Goal: Task Accomplishment & Management: Manage account settings

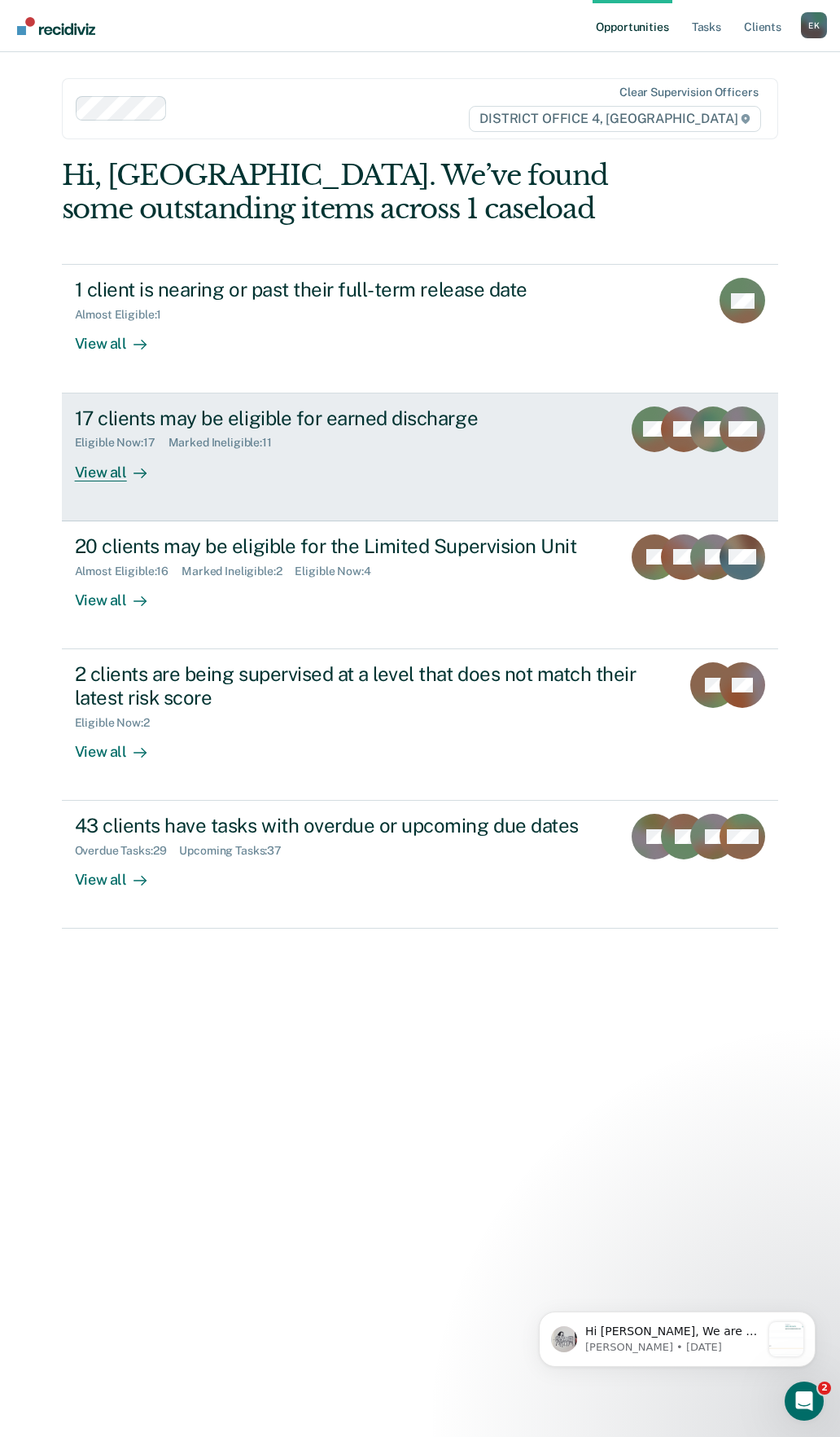
click at [476, 467] on div "17 clients may be eligible for earned discharge Eligible Now : 17 Marked Inelig…" at bounding box center [362, 444] width 574 height 75
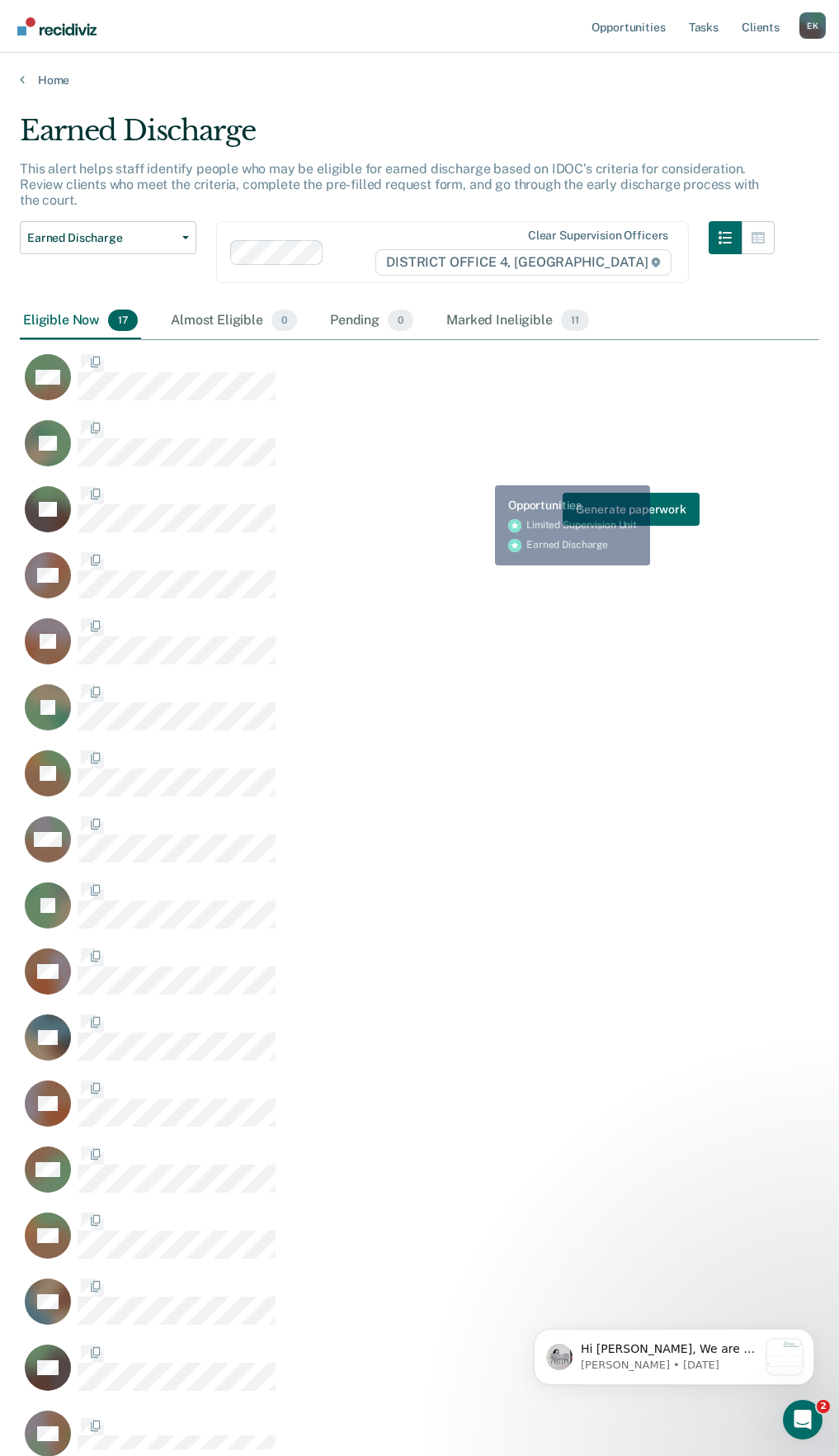
scroll to position [1329, 787]
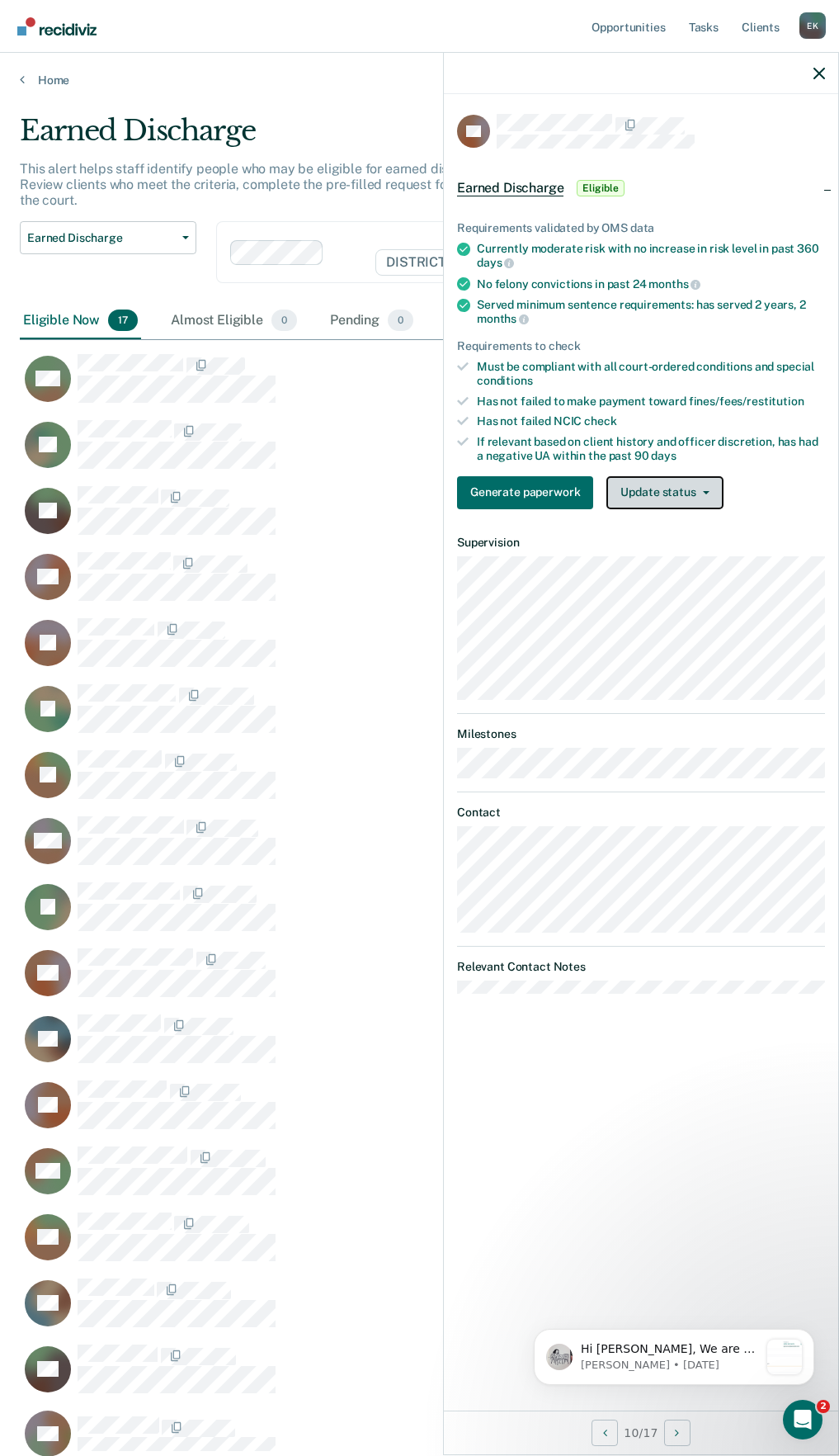
click at [685, 500] on button "Update status" at bounding box center [664, 492] width 116 height 33
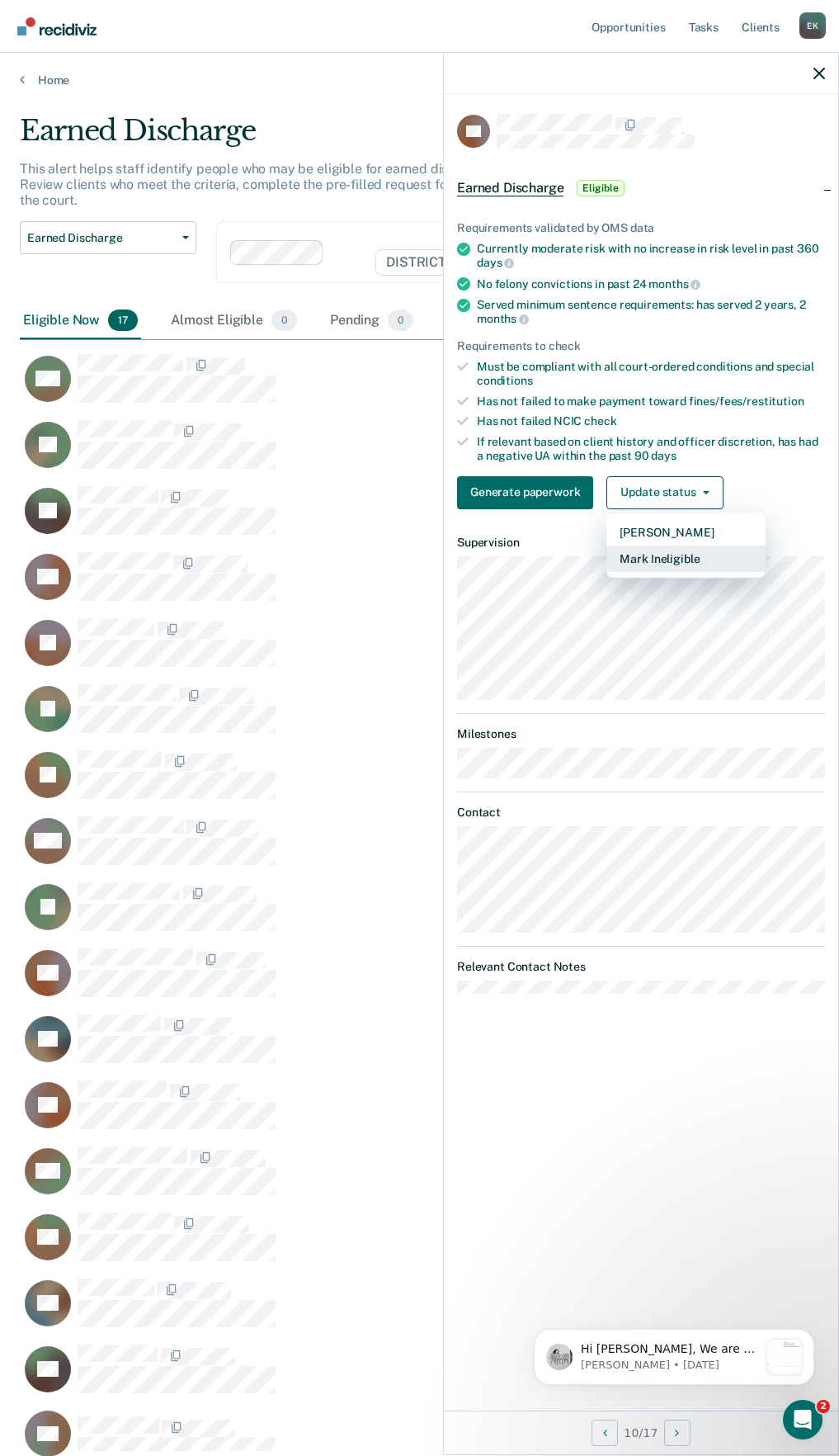
click at [663, 556] on button "Mark Ineligible" at bounding box center [685, 559] width 159 height 26
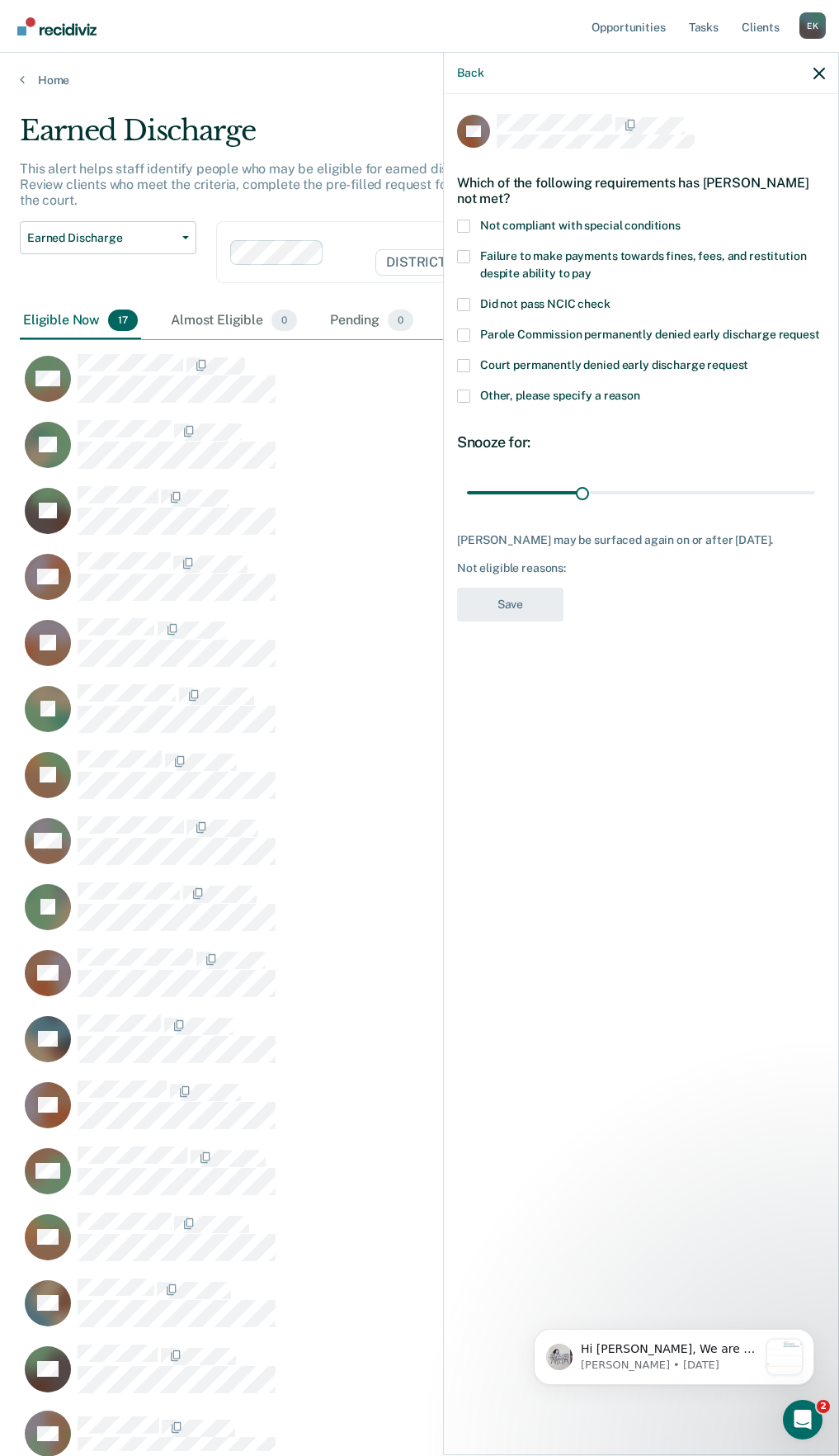
click at [467, 232] on label "Not compliant with special conditions" at bounding box center [641, 228] width 368 height 17
click at [681, 220] on input "Not compliant with special conditions" at bounding box center [681, 220] width 0 height 0
click at [461, 225] on span at bounding box center [464, 226] width 13 height 13
click at [681, 220] on input "Not compliant with special conditions" at bounding box center [681, 220] width 0 height 0
click at [471, 402] on label "Other, please specify a reason" at bounding box center [641, 398] width 368 height 17
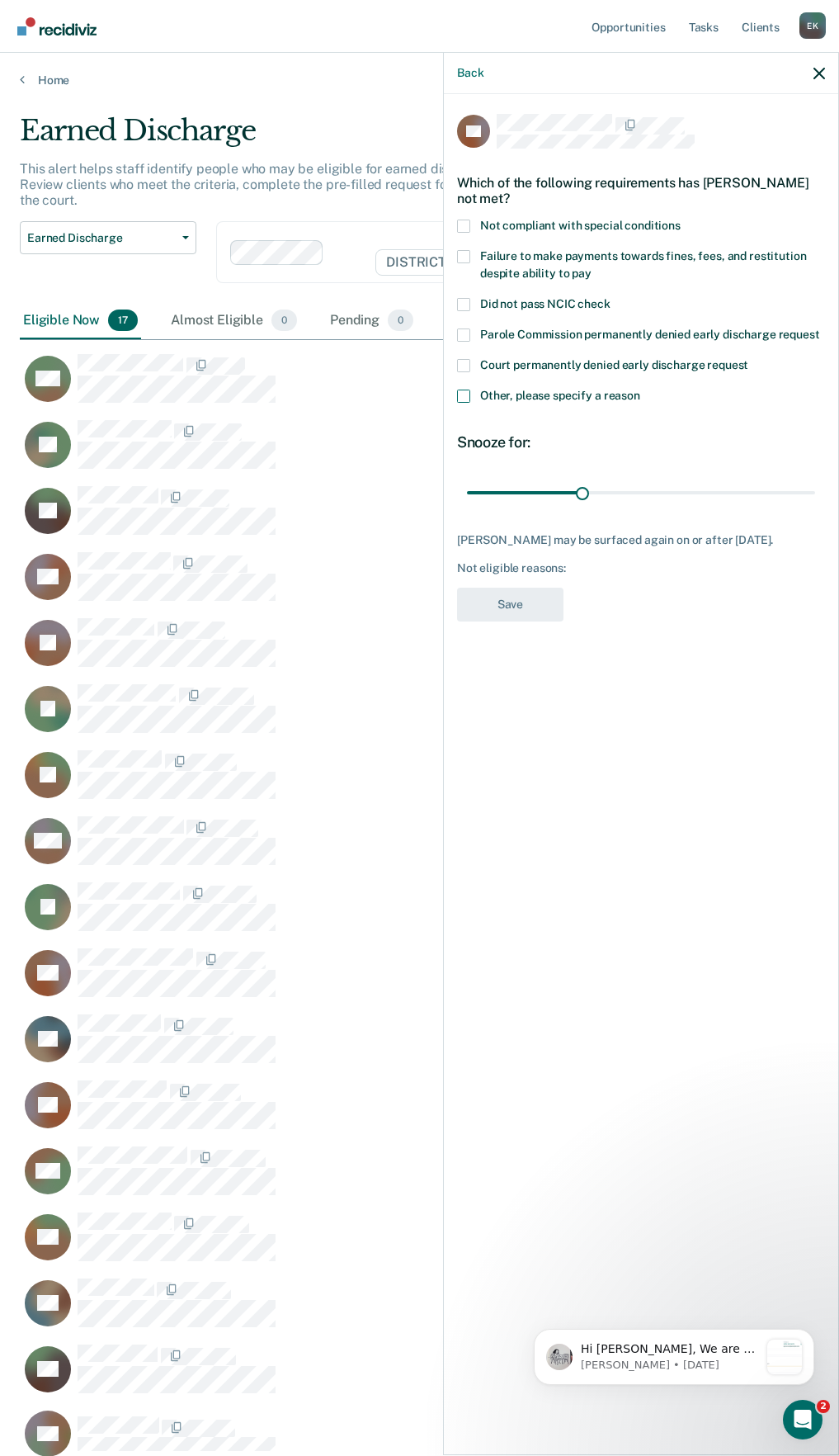
click at [640, 389] on input "Other, please specify a reason" at bounding box center [640, 389] width 0 height 0
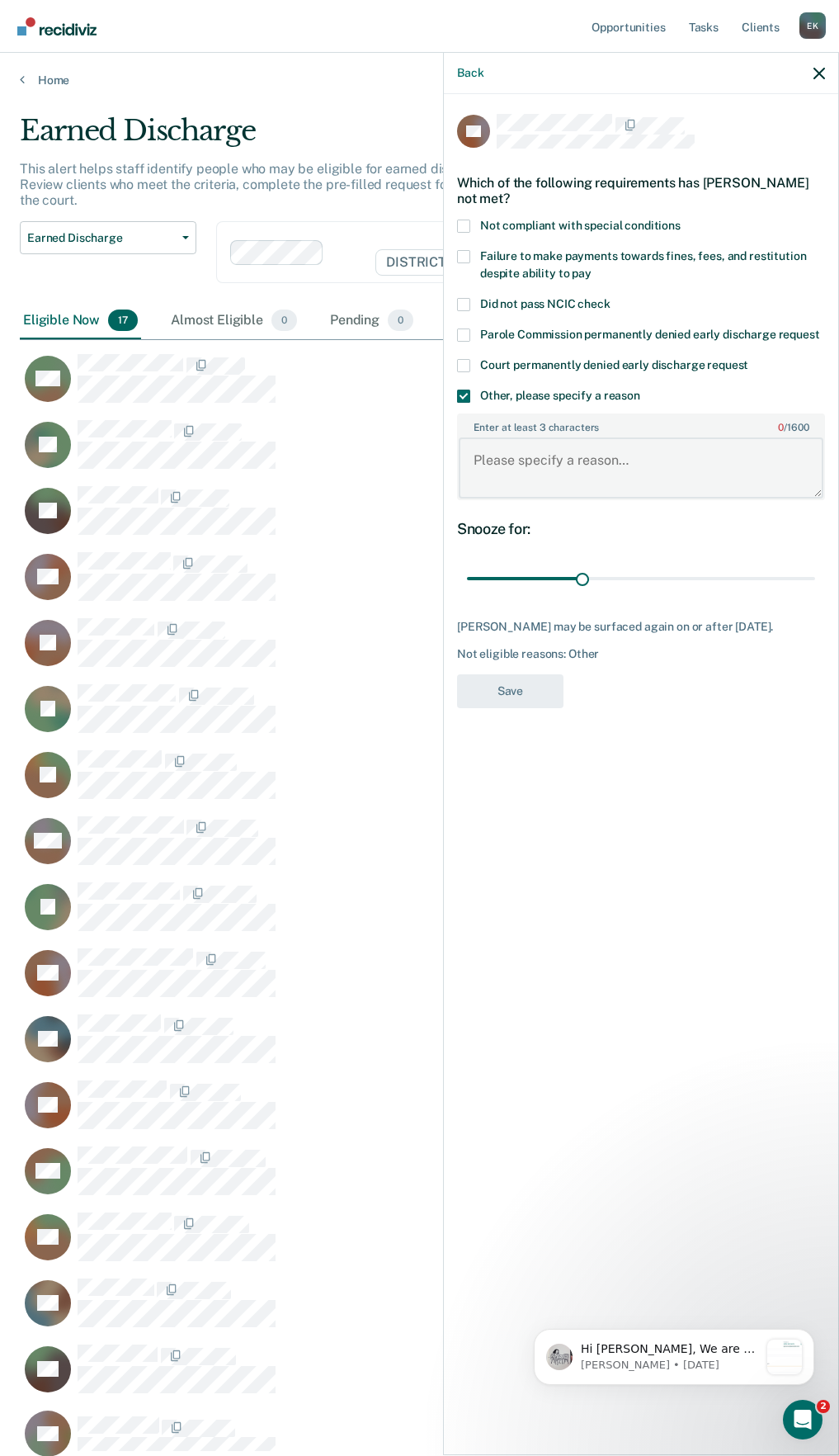
click at [546, 471] on textarea "Enter at least 3 characters 0 / 1600" at bounding box center [641, 468] width 365 height 61
type textarea "Recent [MEDICAL_DATA]"
click at [548, 708] on button "Save" at bounding box center [510, 691] width 107 height 34
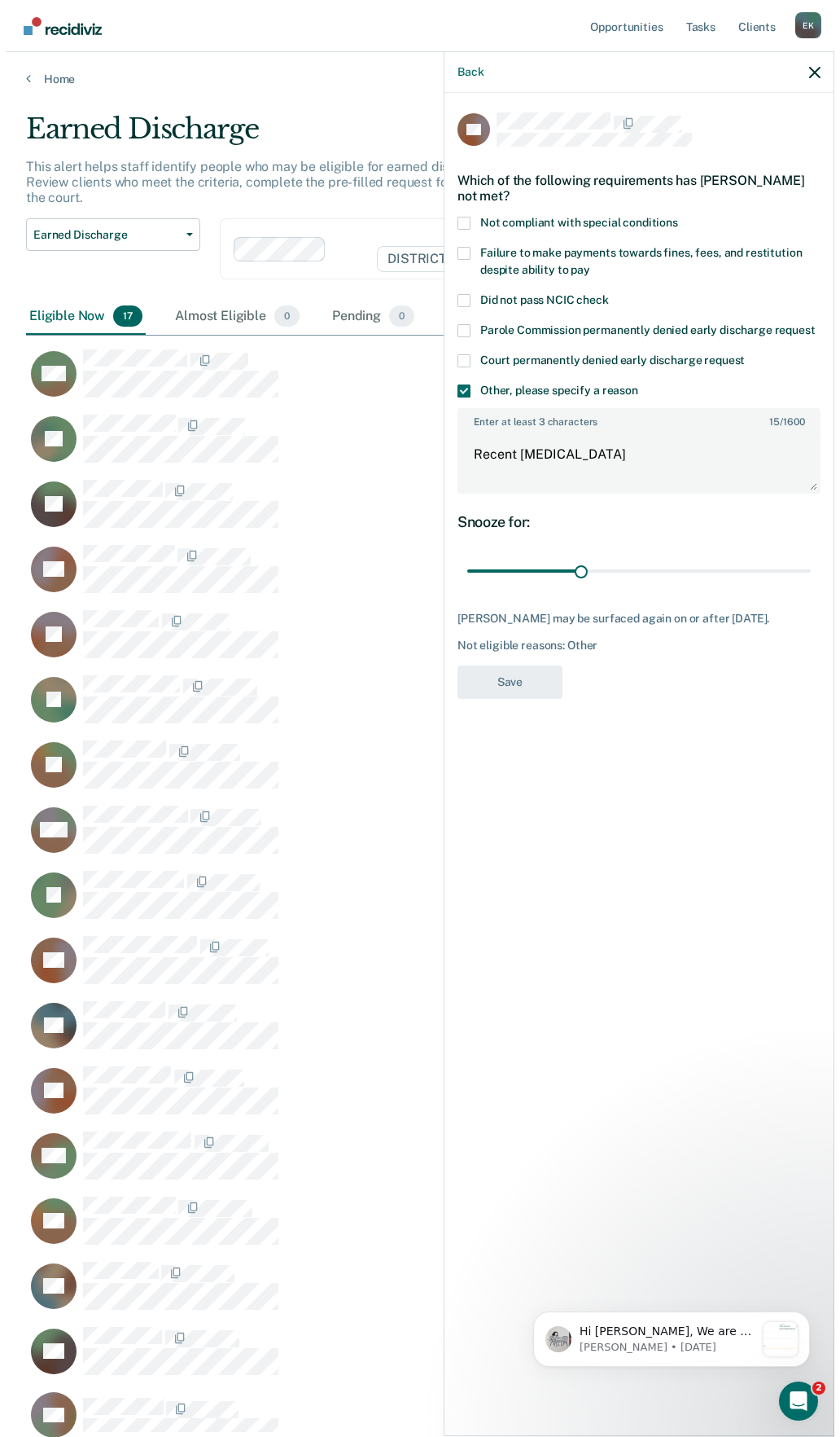
scroll to position [1246, 777]
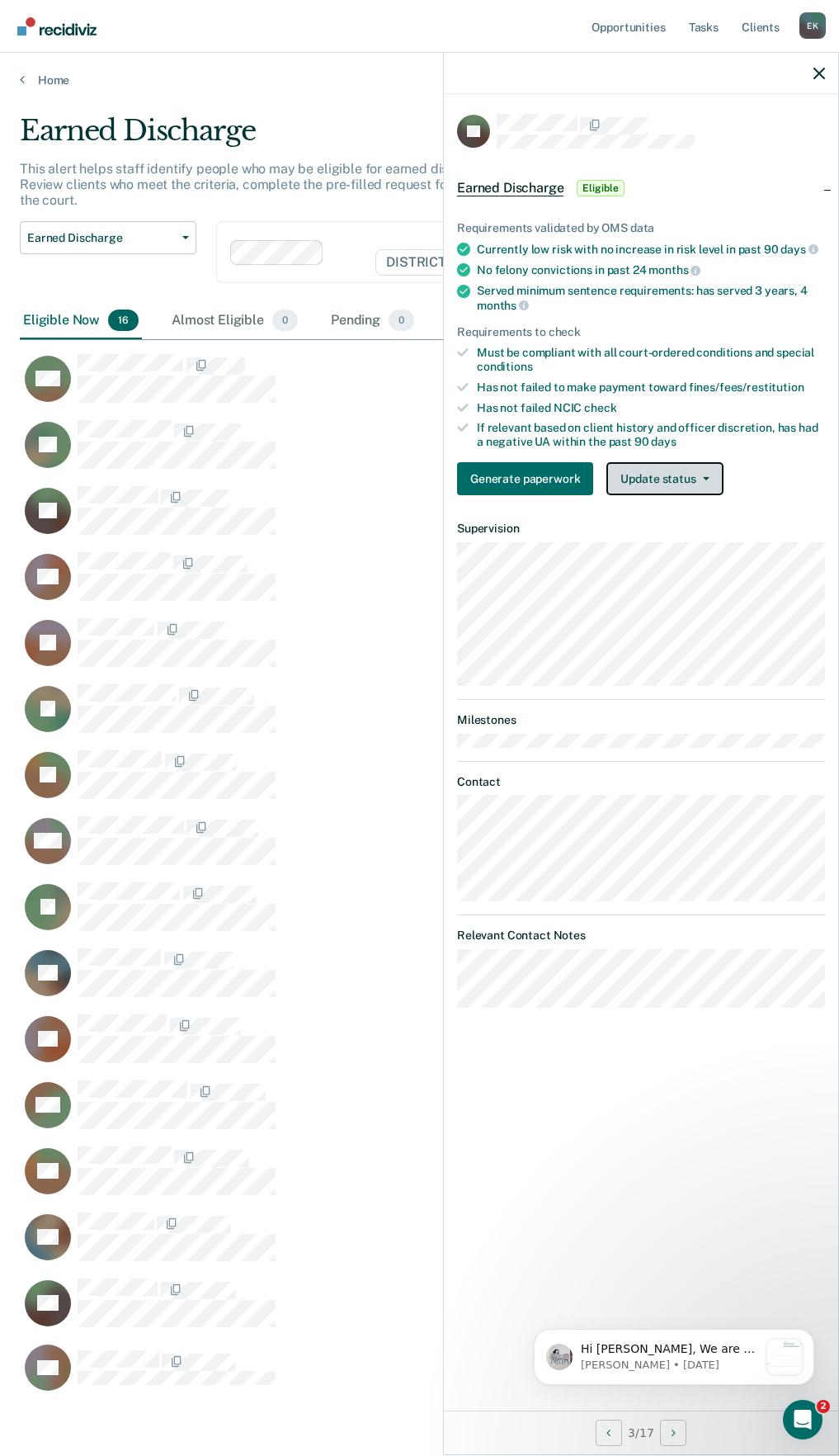
click at [690, 488] on button "Update status" at bounding box center [664, 478] width 116 height 33
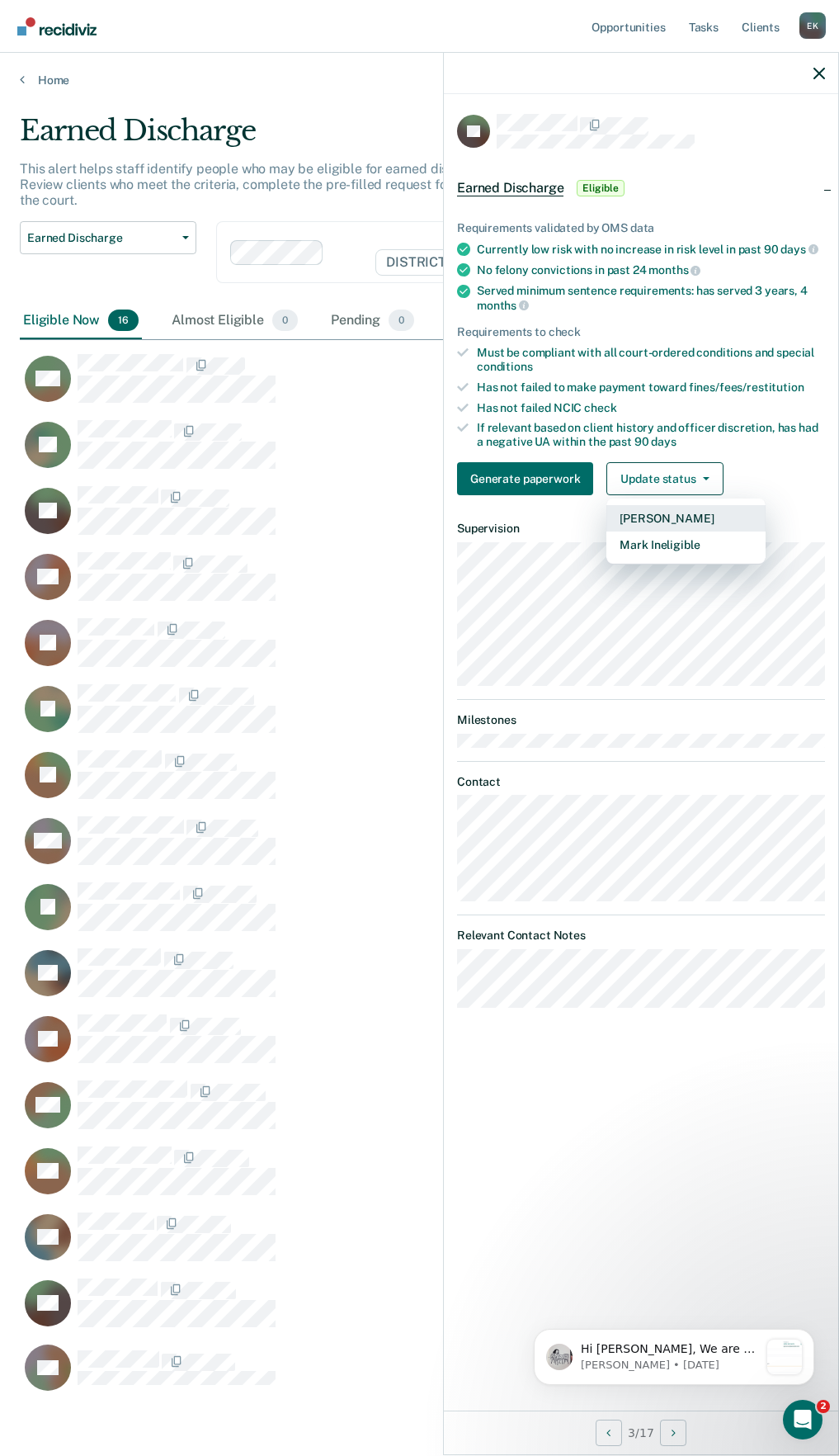
click at [685, 520] on button "[PERSON_NAME]" at bounding box center [685, 519] width 159 height 26
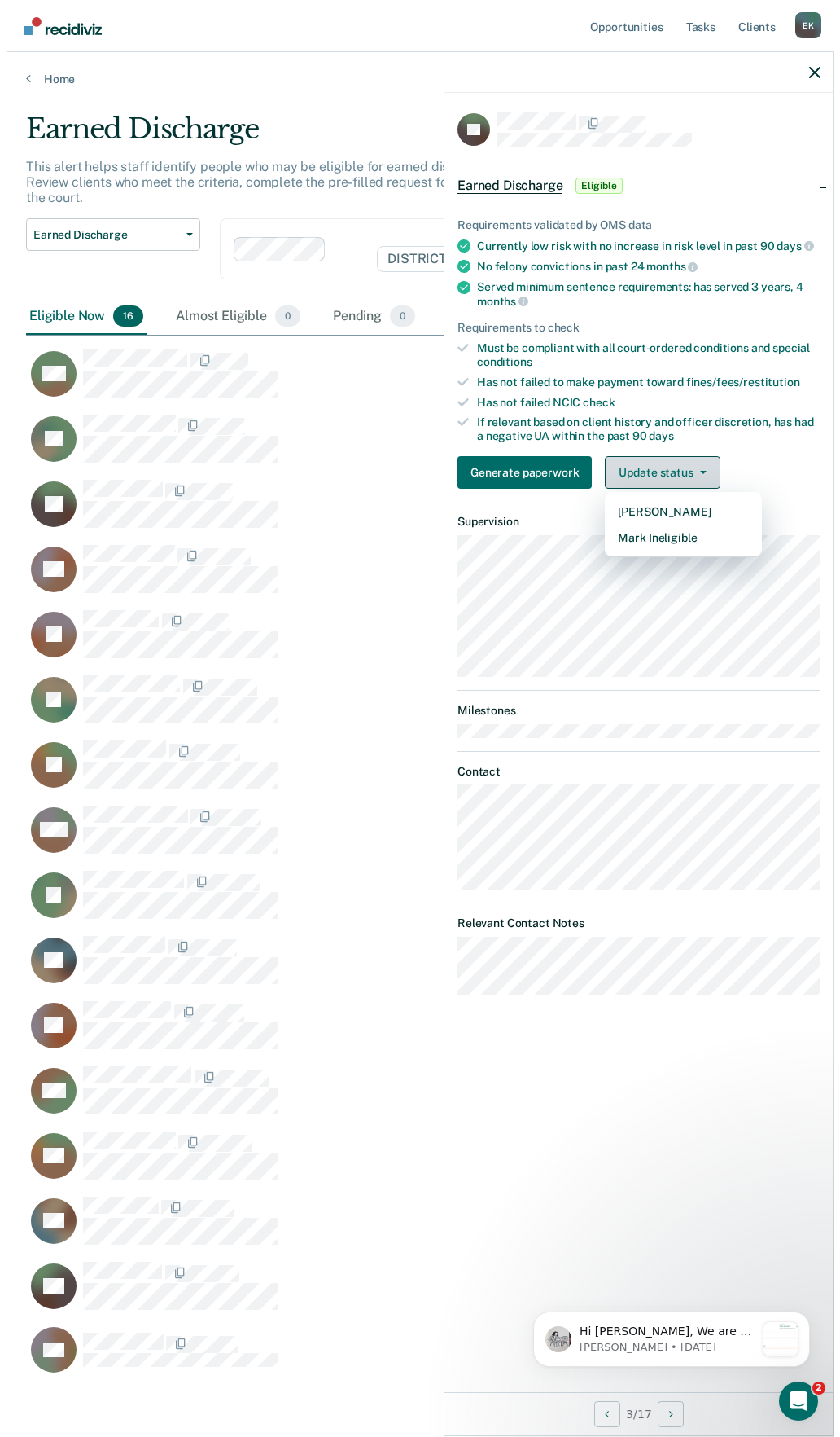
scroll to position [13, 13]
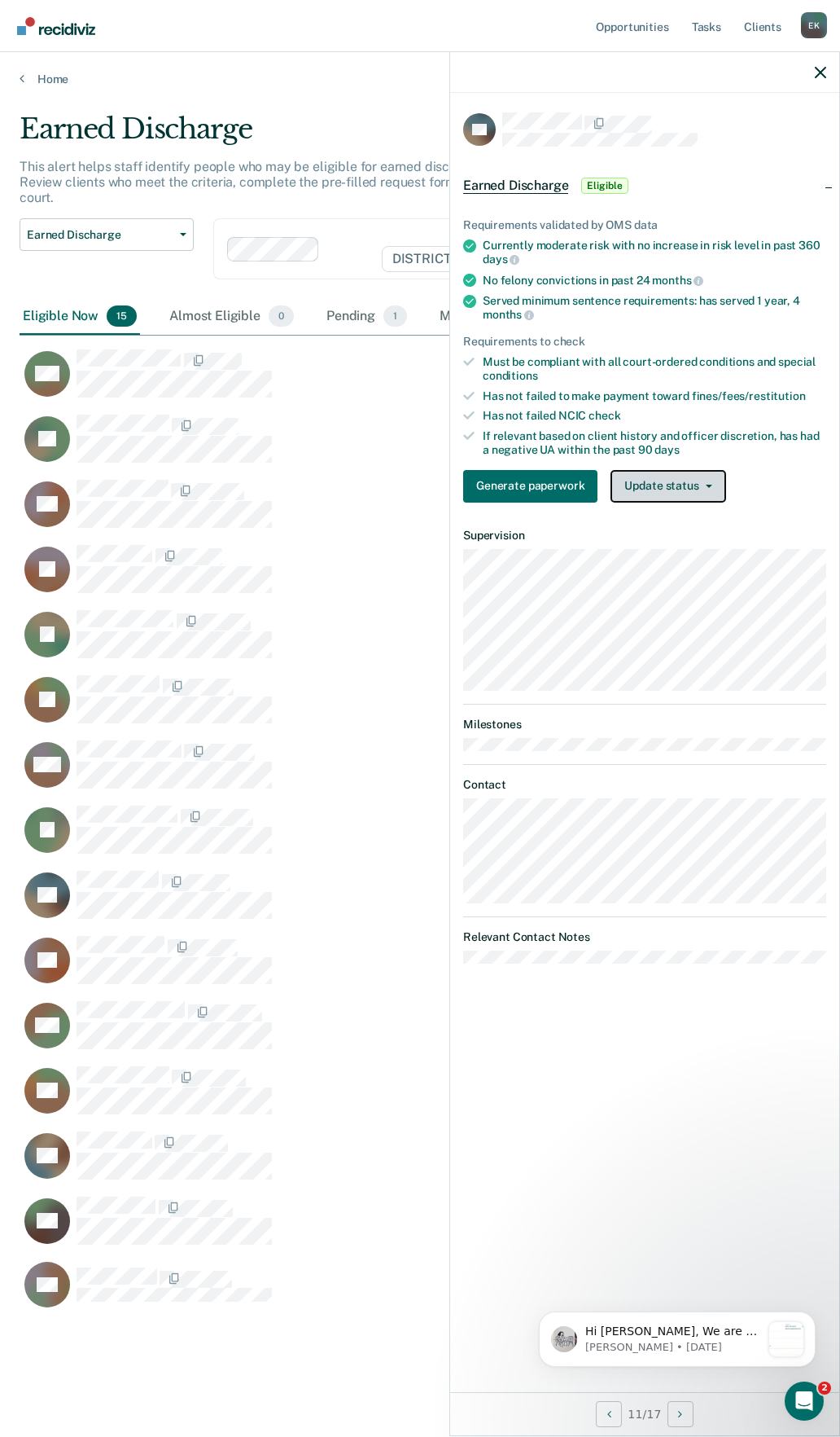
click at [647, 493] on button "Update status" at bounding box center [668, 486] width 114 height 33
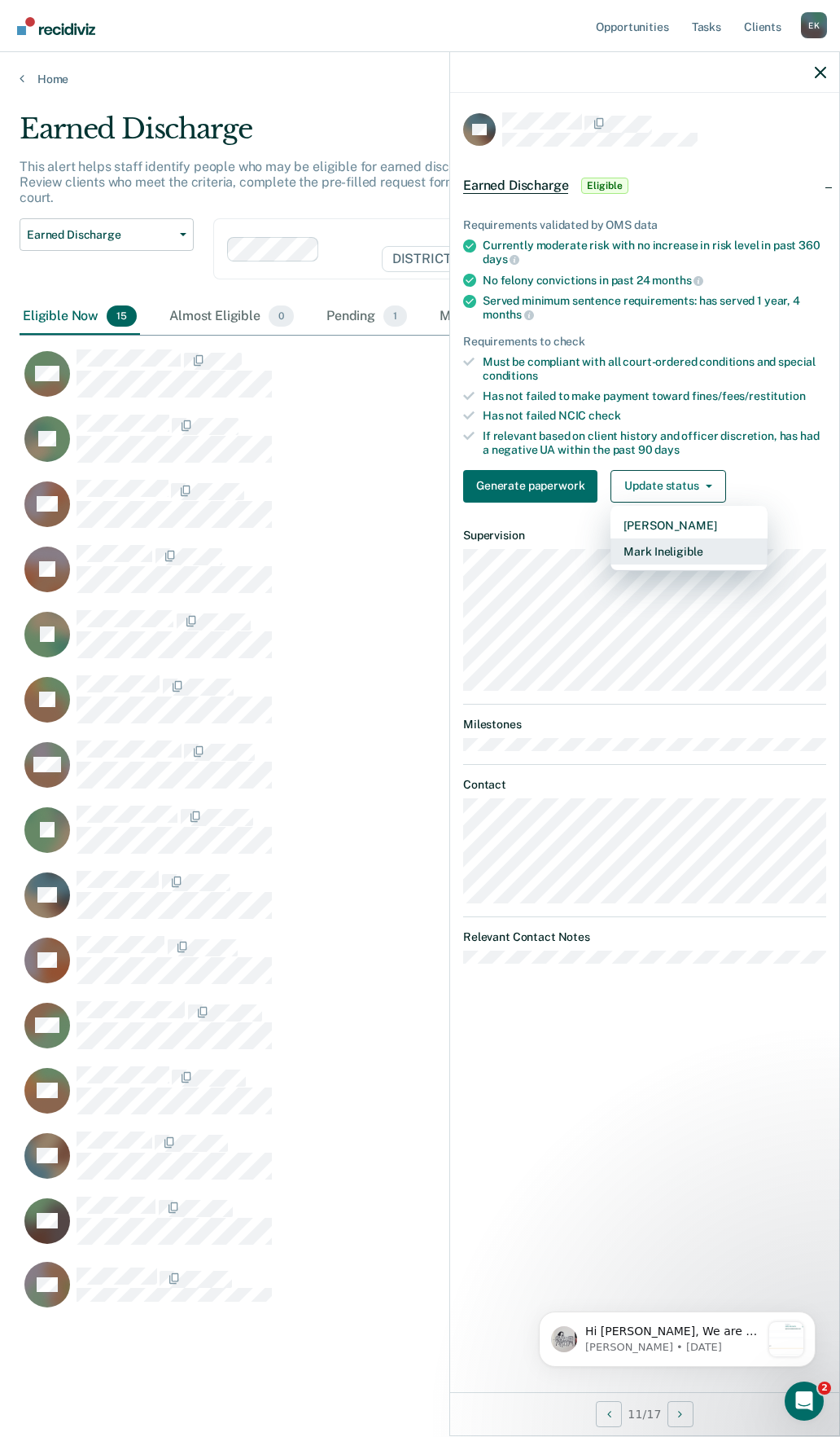
click at [670, 557] on button "Mark Ineligible" at bounding box center [689, 552] width 157 height 26
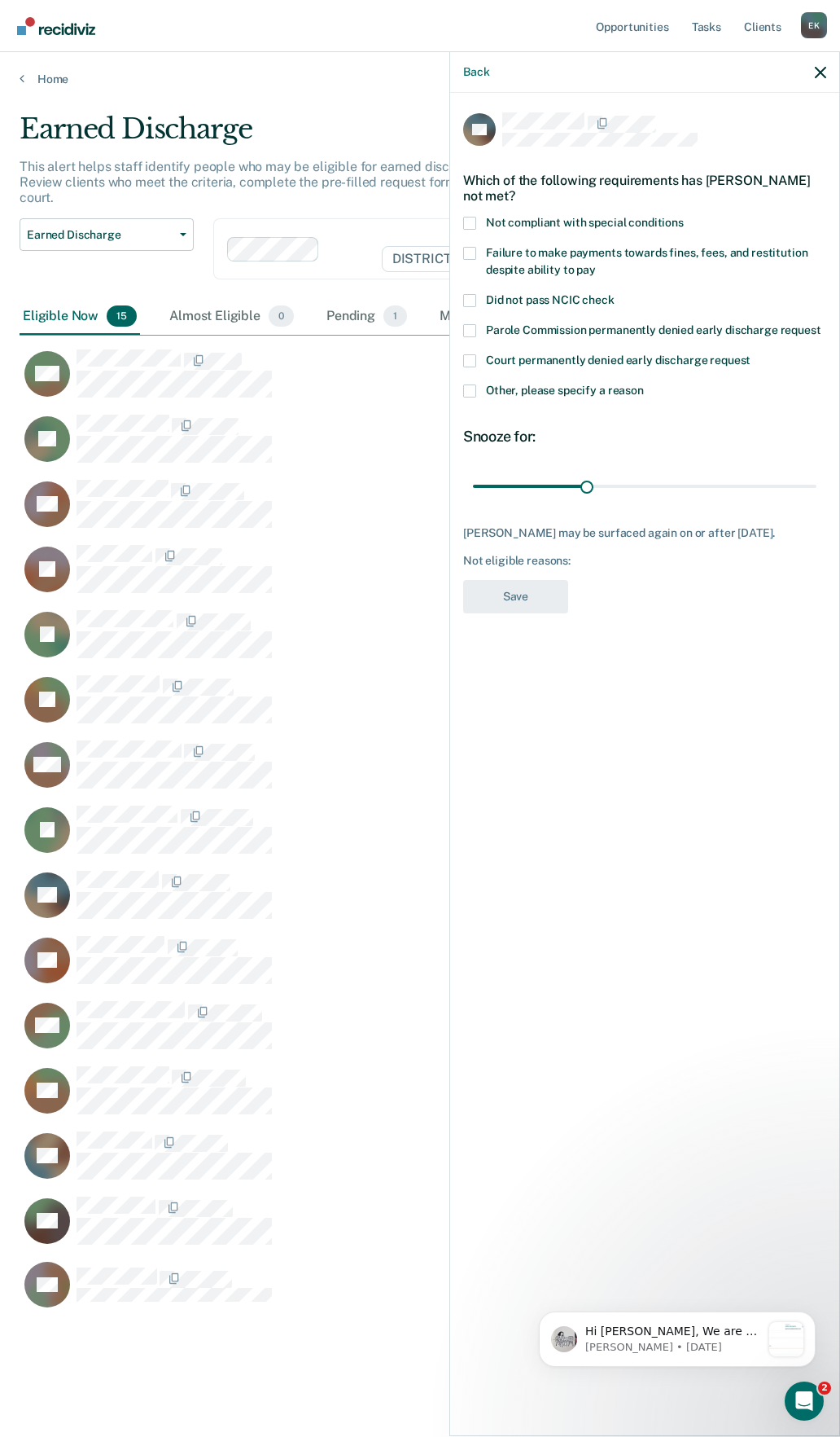
click at [480, 390] on label "Other, please specify a reason" at bounding box center [645, 393] width 363 height 17
click at [644, 384] on input "Other, please specify a reason" at bounding box center [644, 384] width 0 height 0
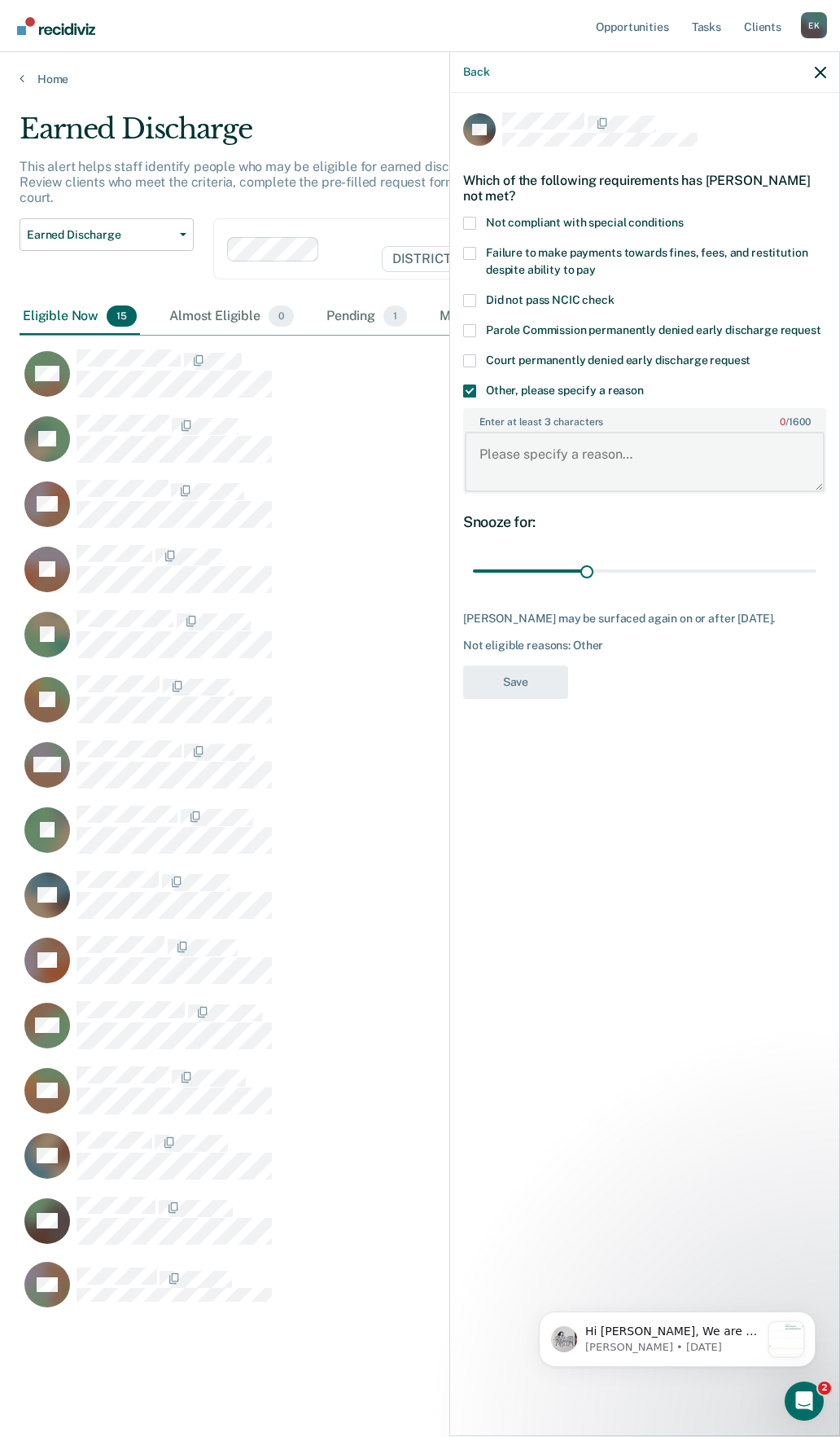
click at [546, 434] on textarea "Enter at least 3 characters 0 / 1600" at bounding box center [645, 462] width 360 height 60
type textarea "Recent reports of him harassing [DEMOGRAPHIC_DATA]."
click at [540, 686] on button "Save" at bounding box center [515, 682] width 105 height 34
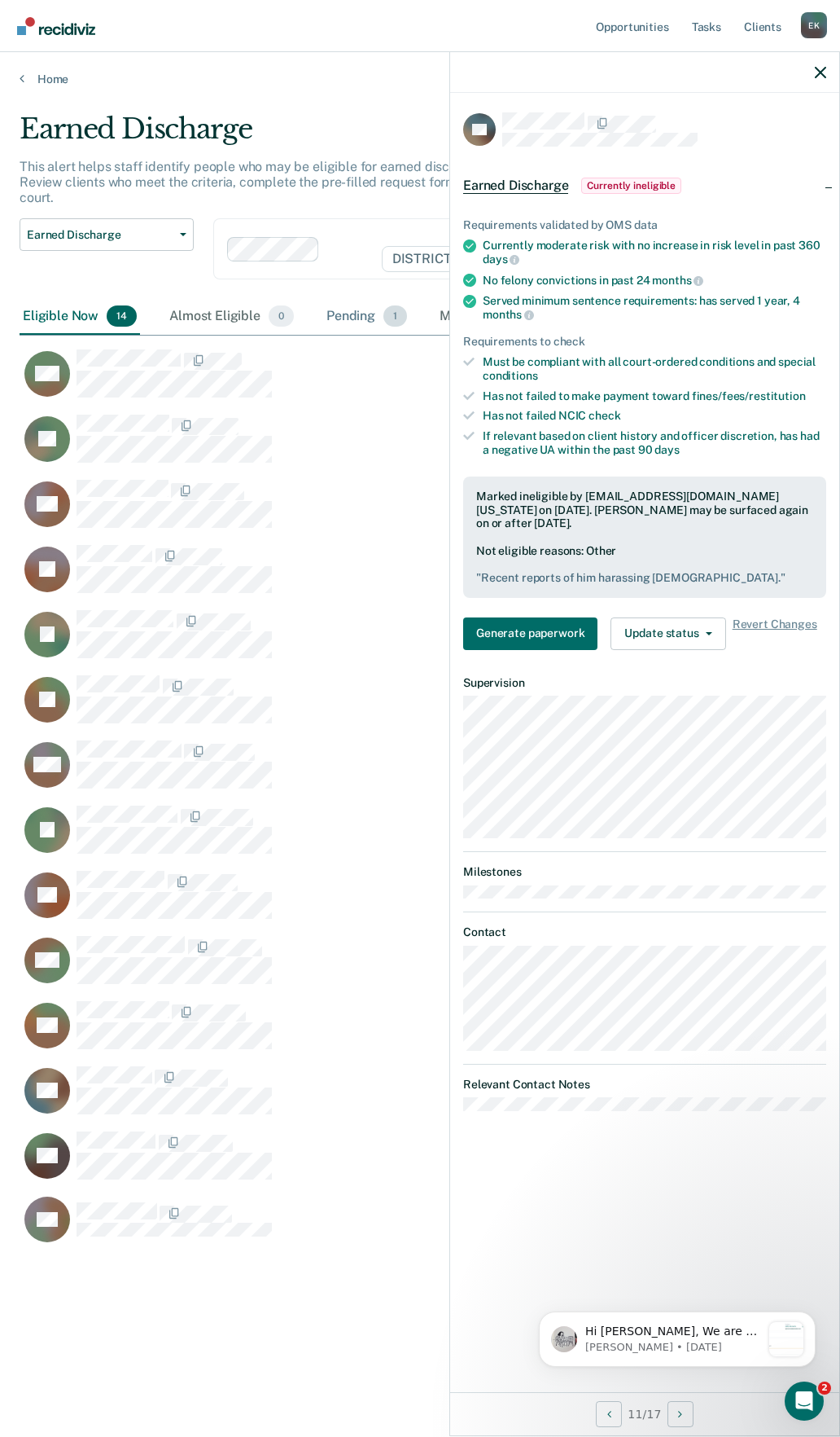
click at [367, 299] on div "Pending 1" at bounding box center [367, 316] width 87 height 36
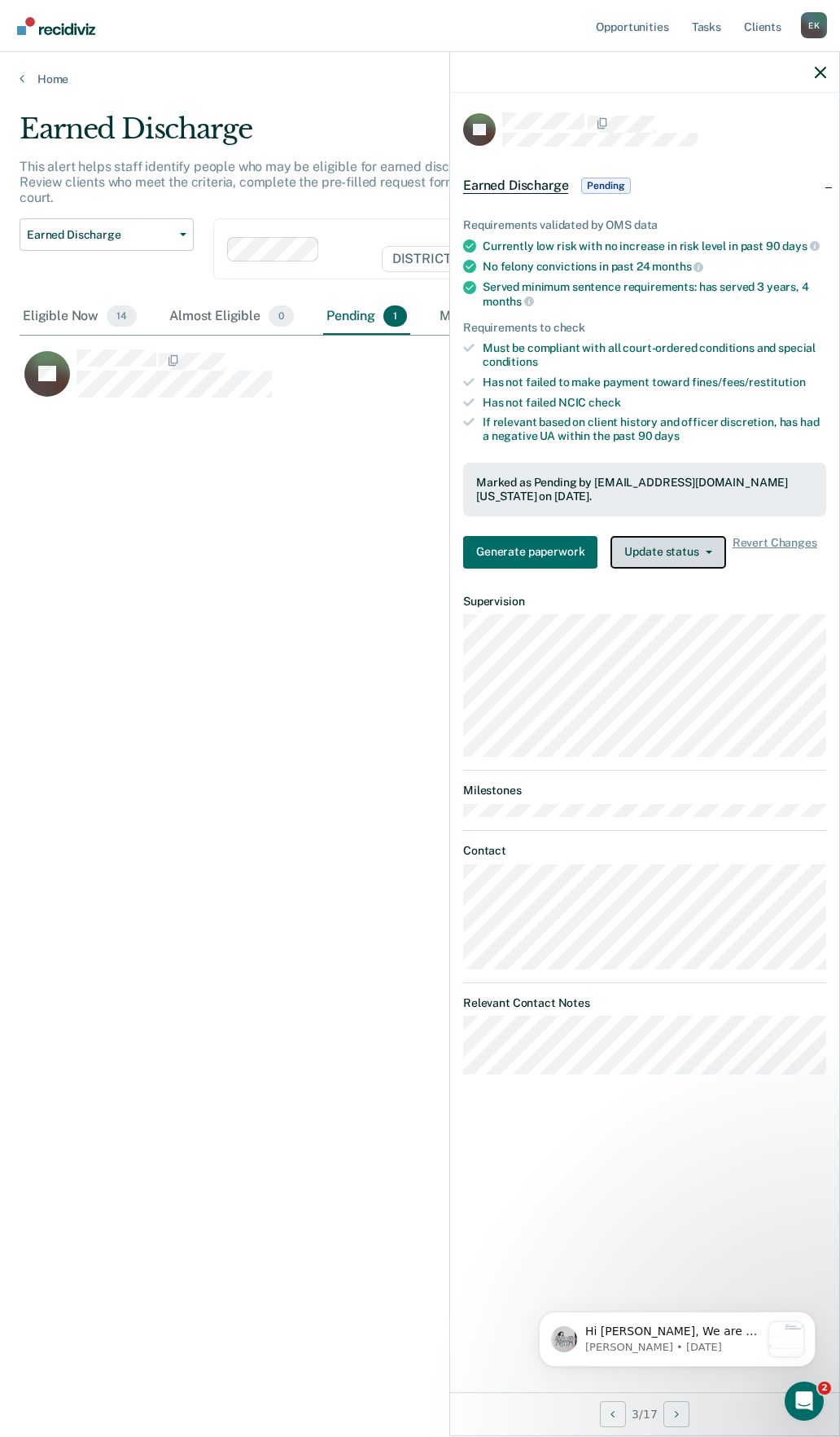
drag, startPoint x: 701, startPoint y: 544, endPoint x: 712, endPoint y: 548, distance: 11.7
click at [709, 551] on button "Update status" at bounding box center [668, 552] width 114 height 33
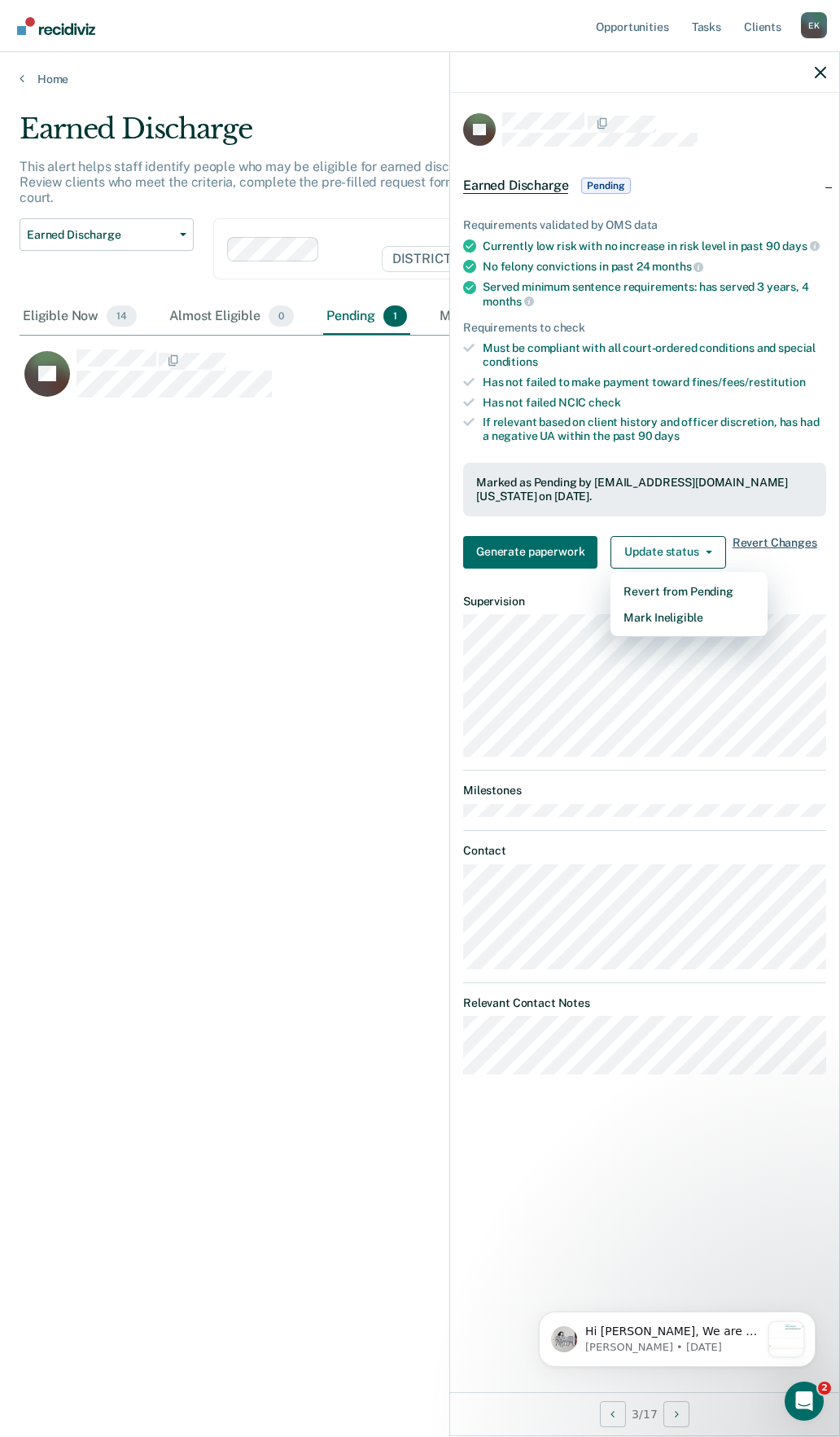
click at [768, 539] on span "Revert Changes" at bounding box center [775, 552] width 85 height 33
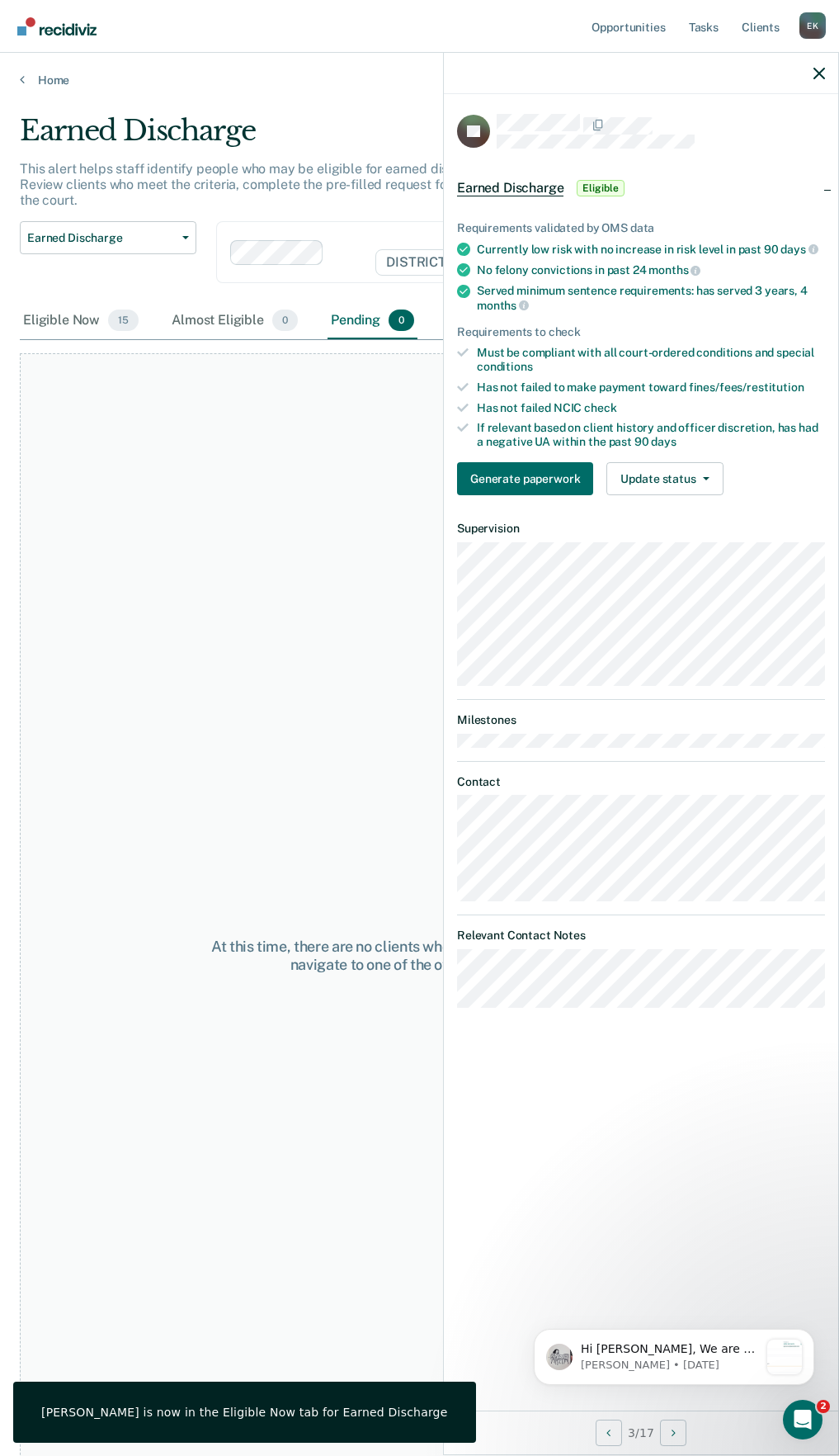
click at [100, 284] on div "Earned Discharge Release from Supervision Earned Discharge Limited Supervision …" at bounding box center [107, 262] width 176 height 82
click at [105, 303] on div "Eligible Now 15" at bounding box center [81, 321] width 123 height 37
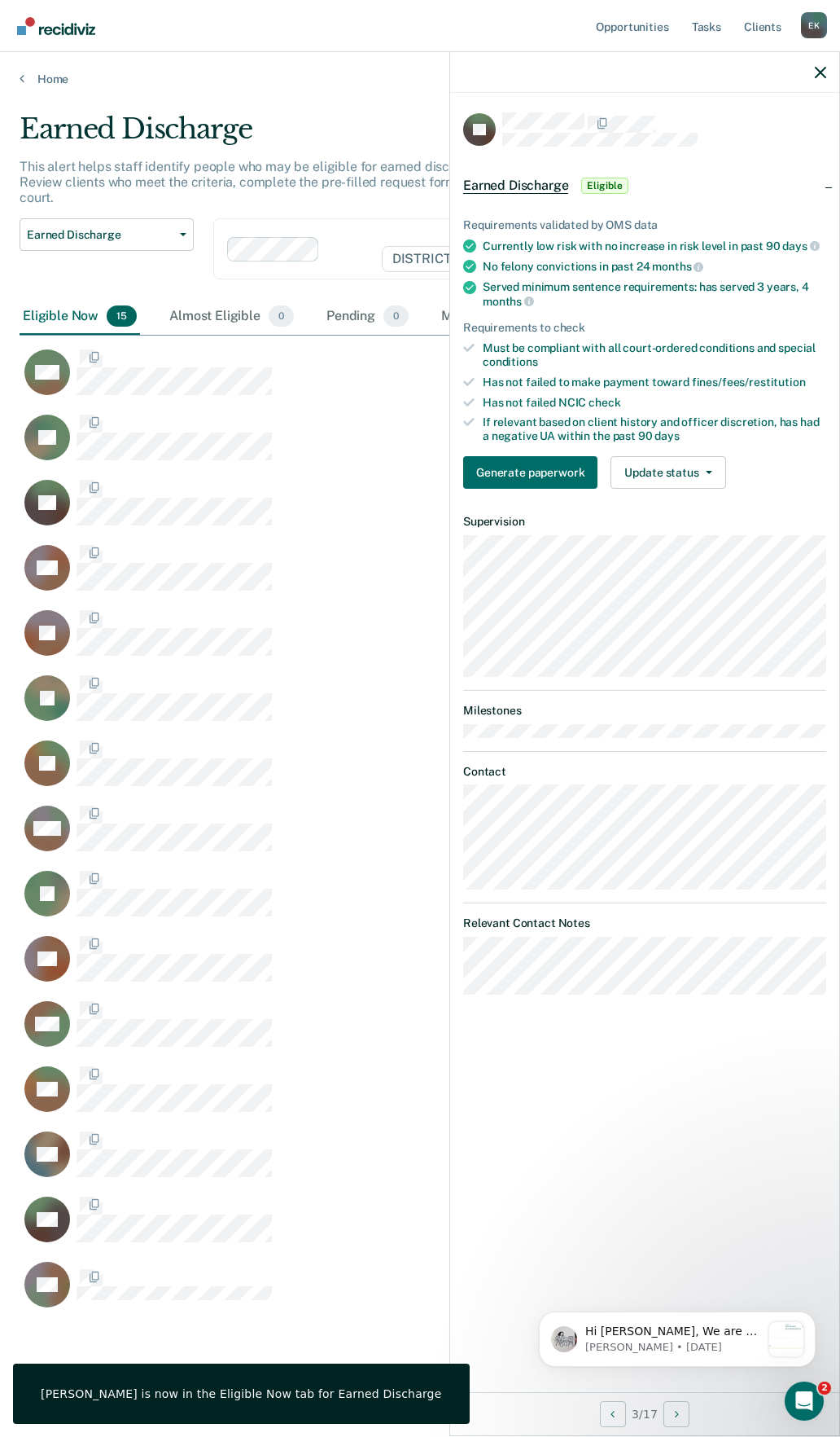
scroll to position [1190, 789]
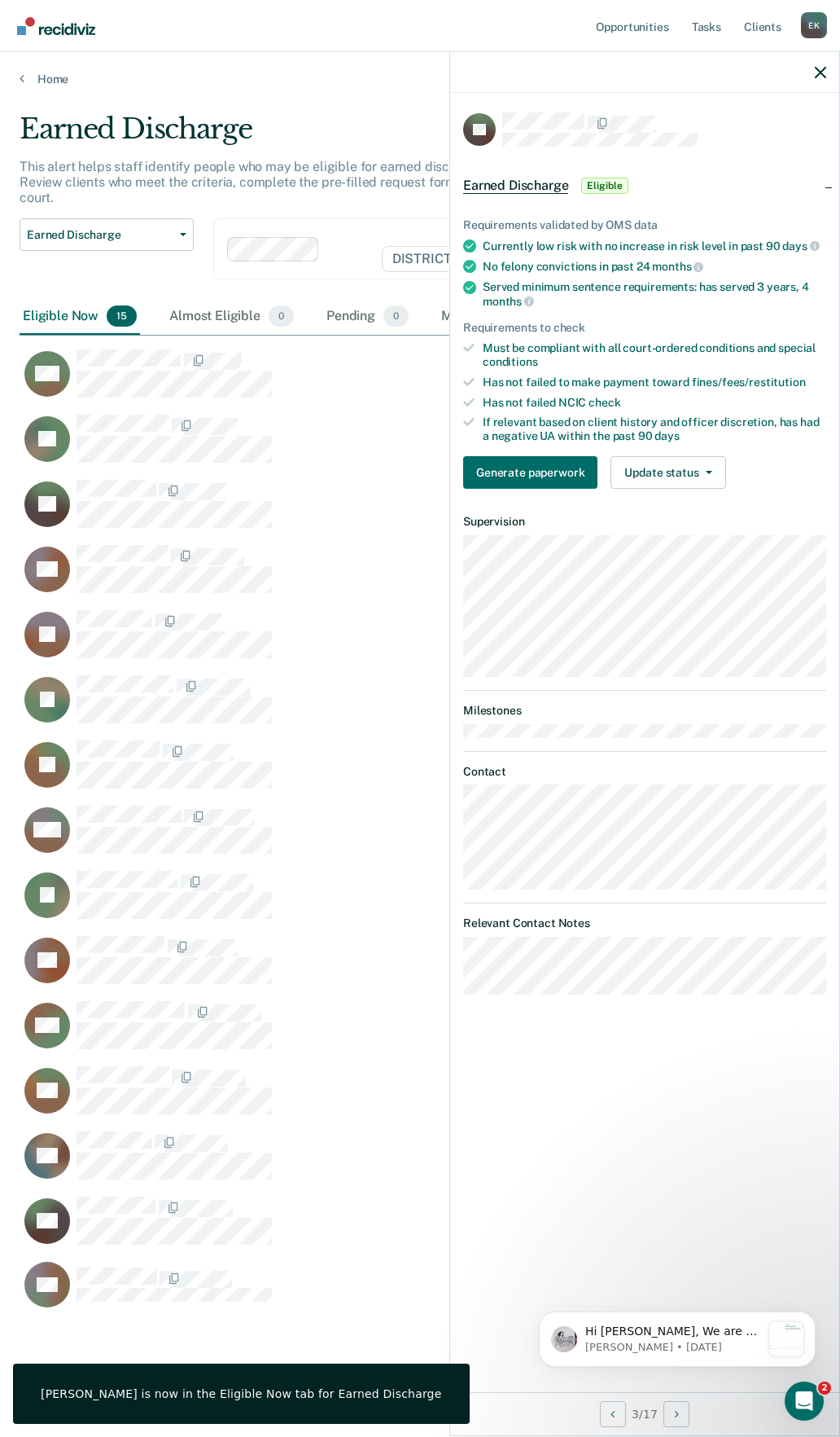
click at [22, 69] on div "Home" at bounding box center [420, 69] width 840 height 34
click at [23, 73] on icon at bounding box center [21, 78] width 5 height 13
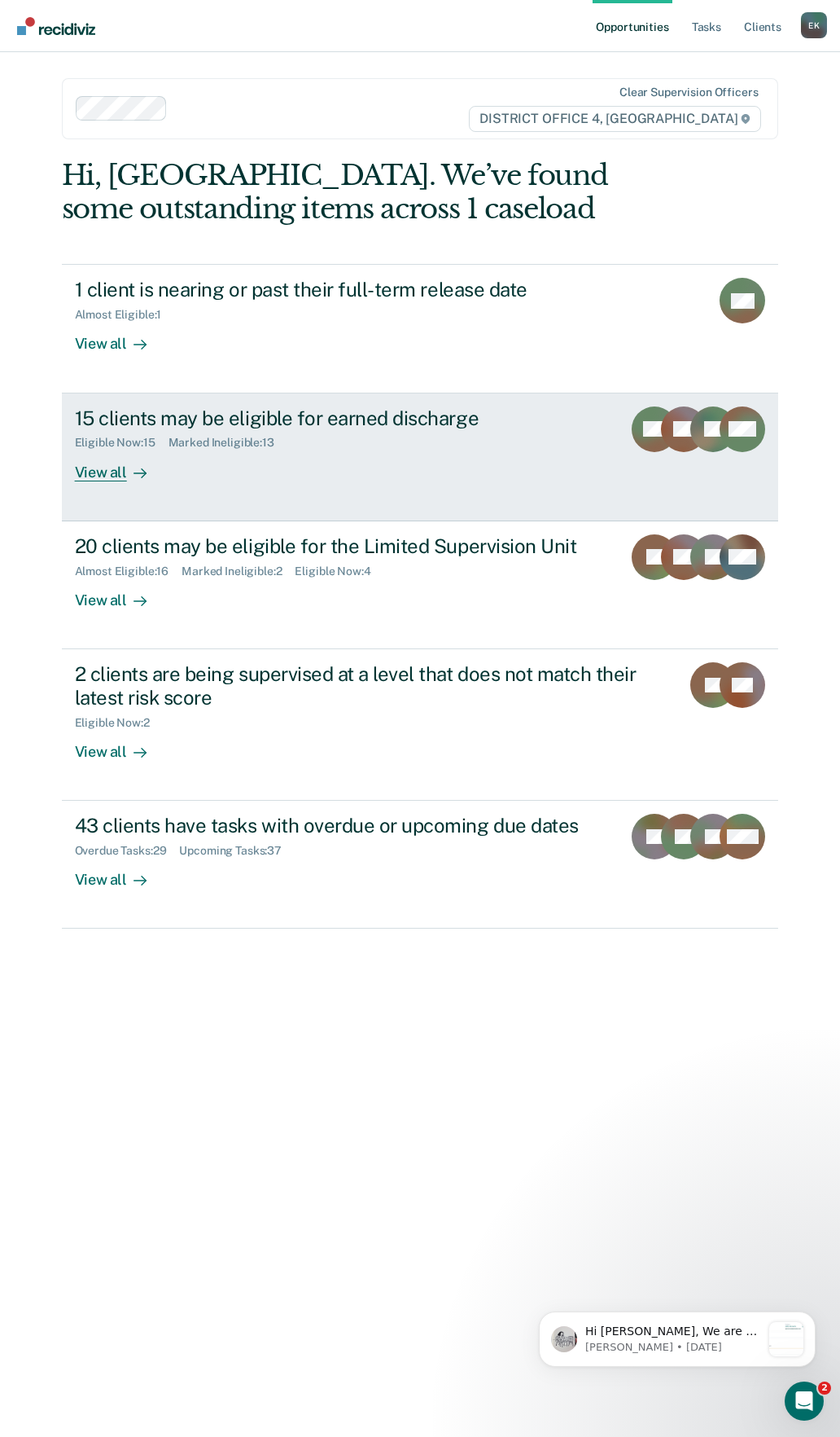
click at [101, 430] on div "Eligible Now : 15 Marked Ineligible : 13" at bounding box center [342, 439] width 535 height 20
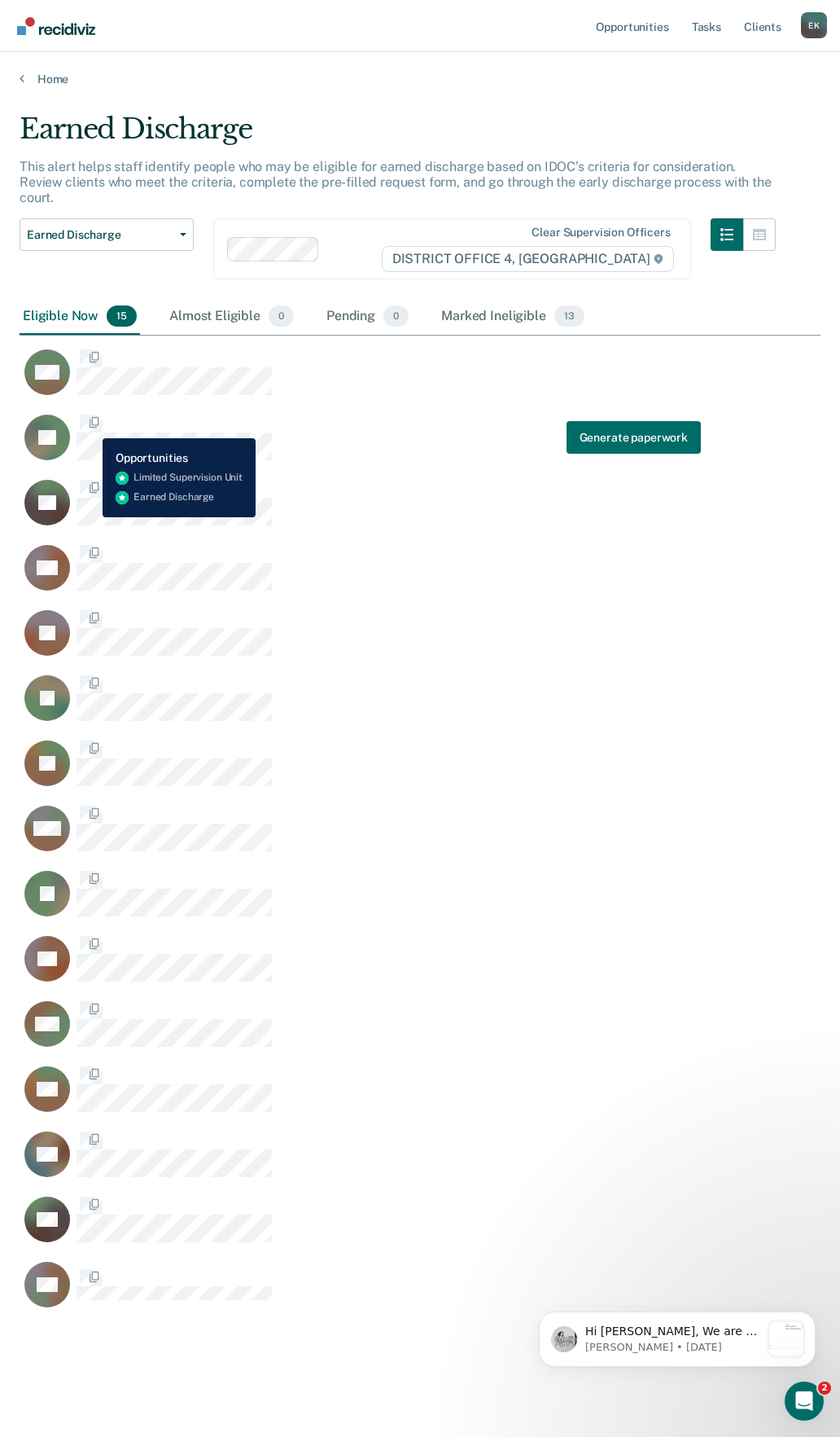
scroll to position [1190, 789]
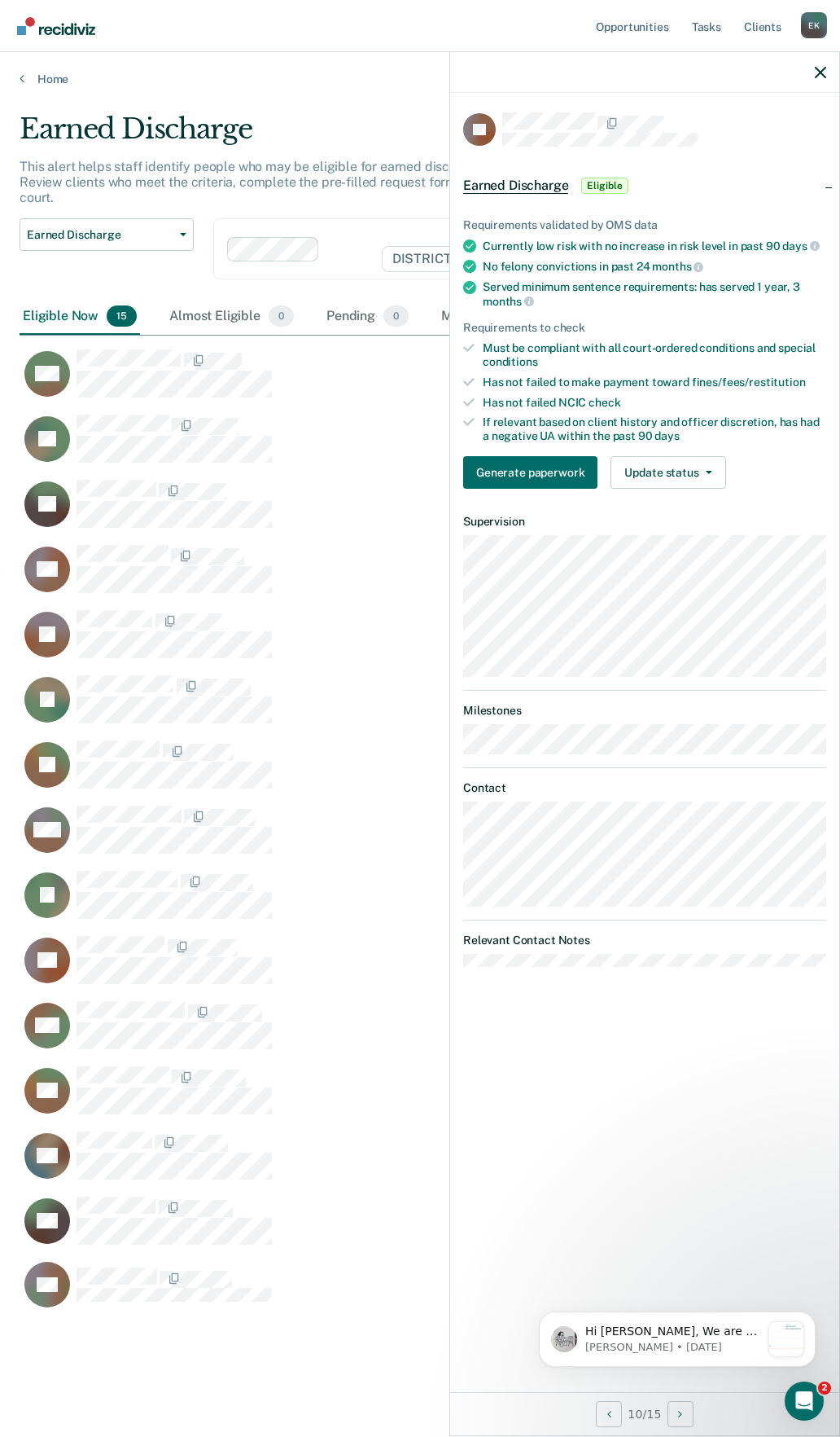
click at [95, 984] on div "LC" at bounding box center [370, 968] width 701 height 65
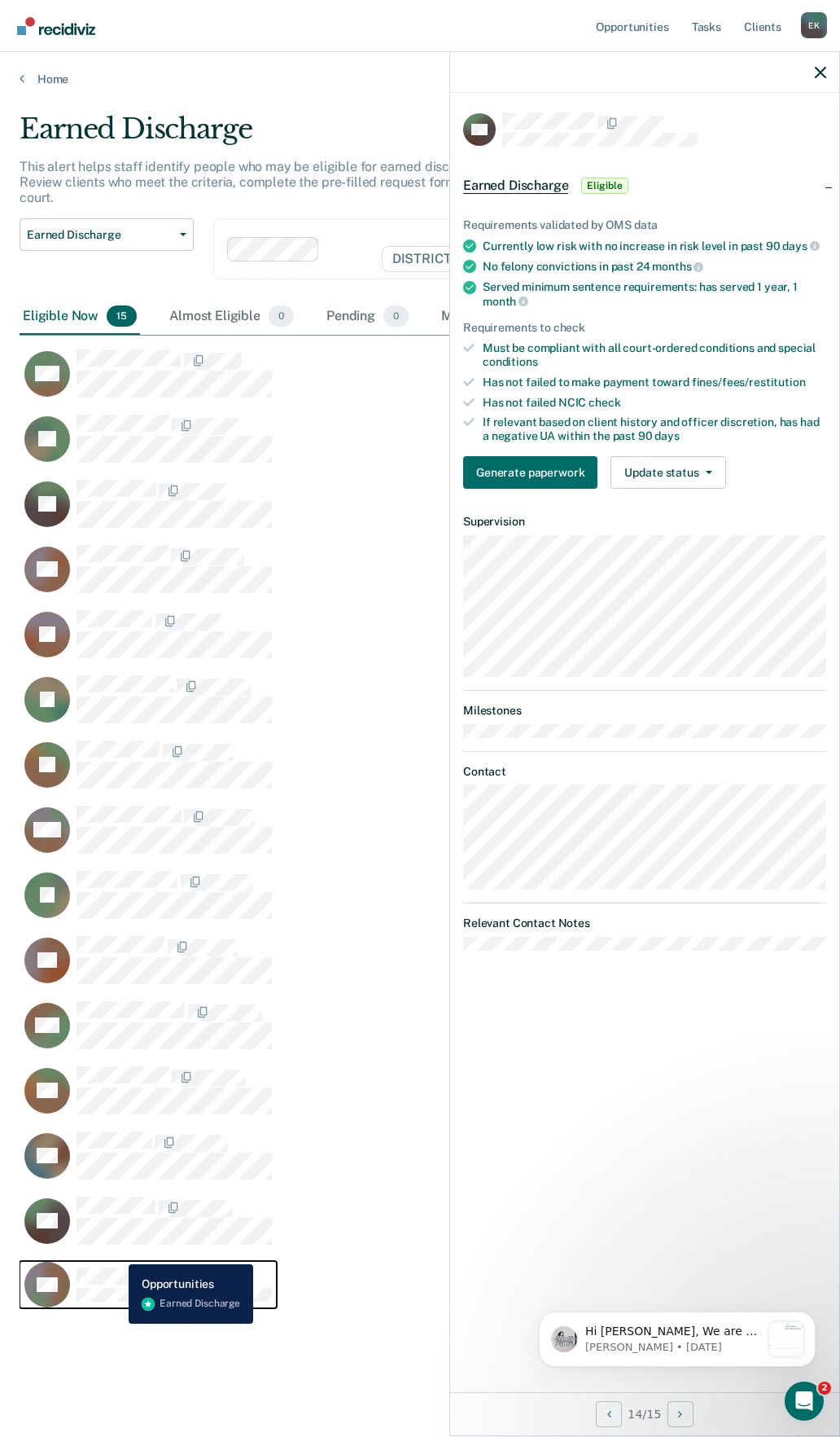
click at [116, 1262] on div "CS" at bounding box center [148, 1284] width 247 height 46
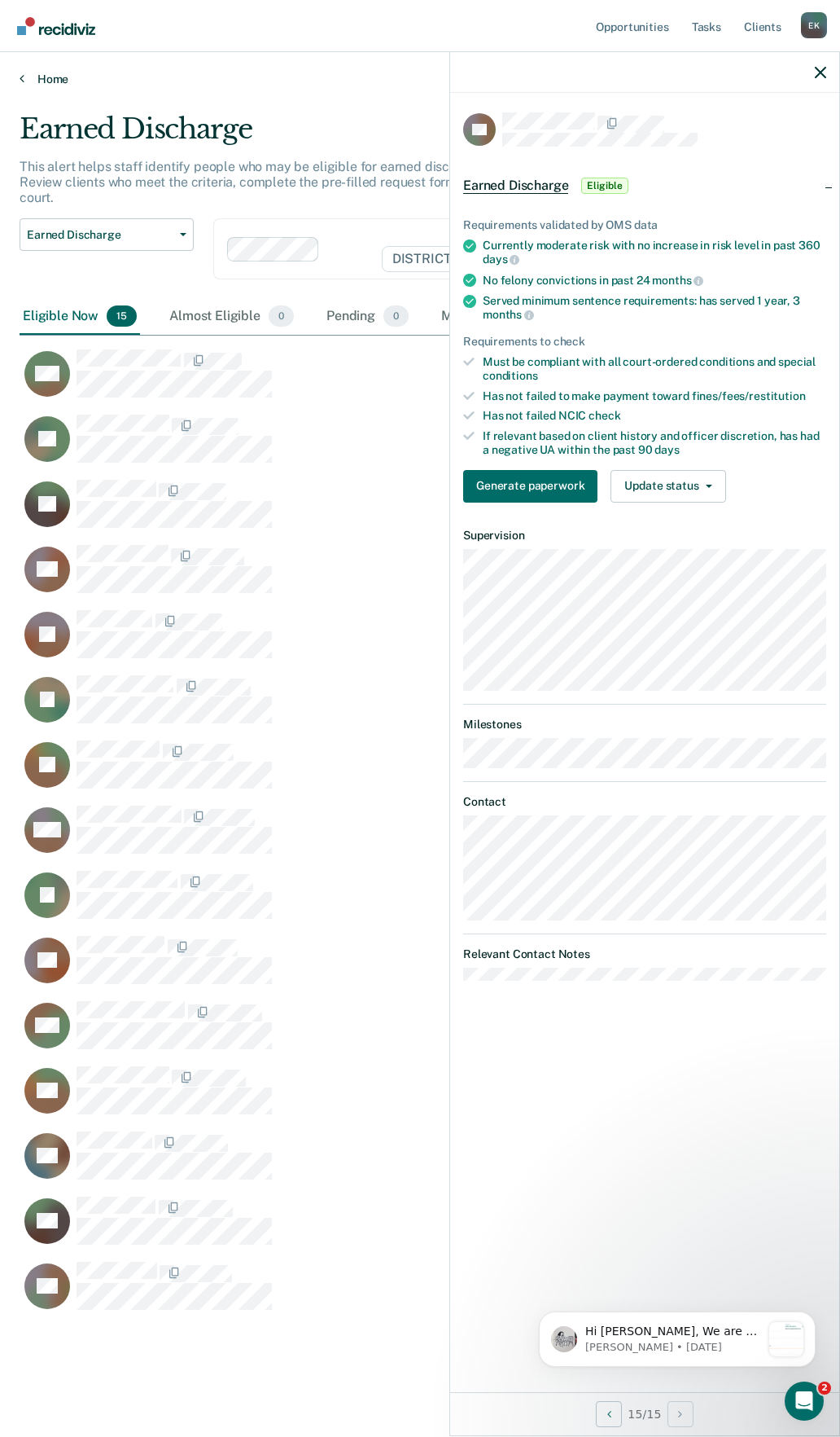
click at [37, 77] on link "Home" at bounding box center [420, 79] width 801 height 15
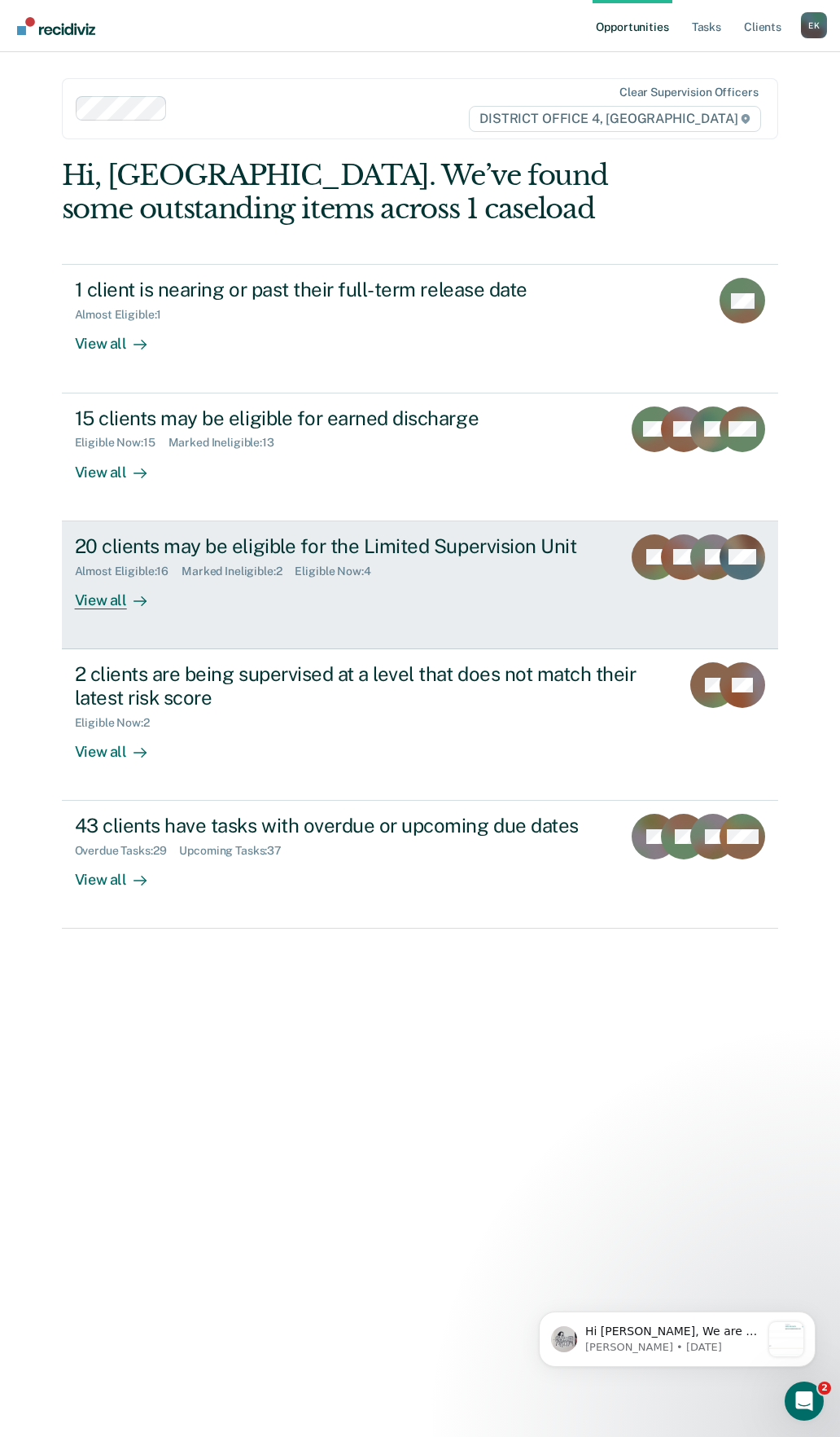
click at [151, 584] on div "View all" at bounding box center [121, 594] width 91 height 32
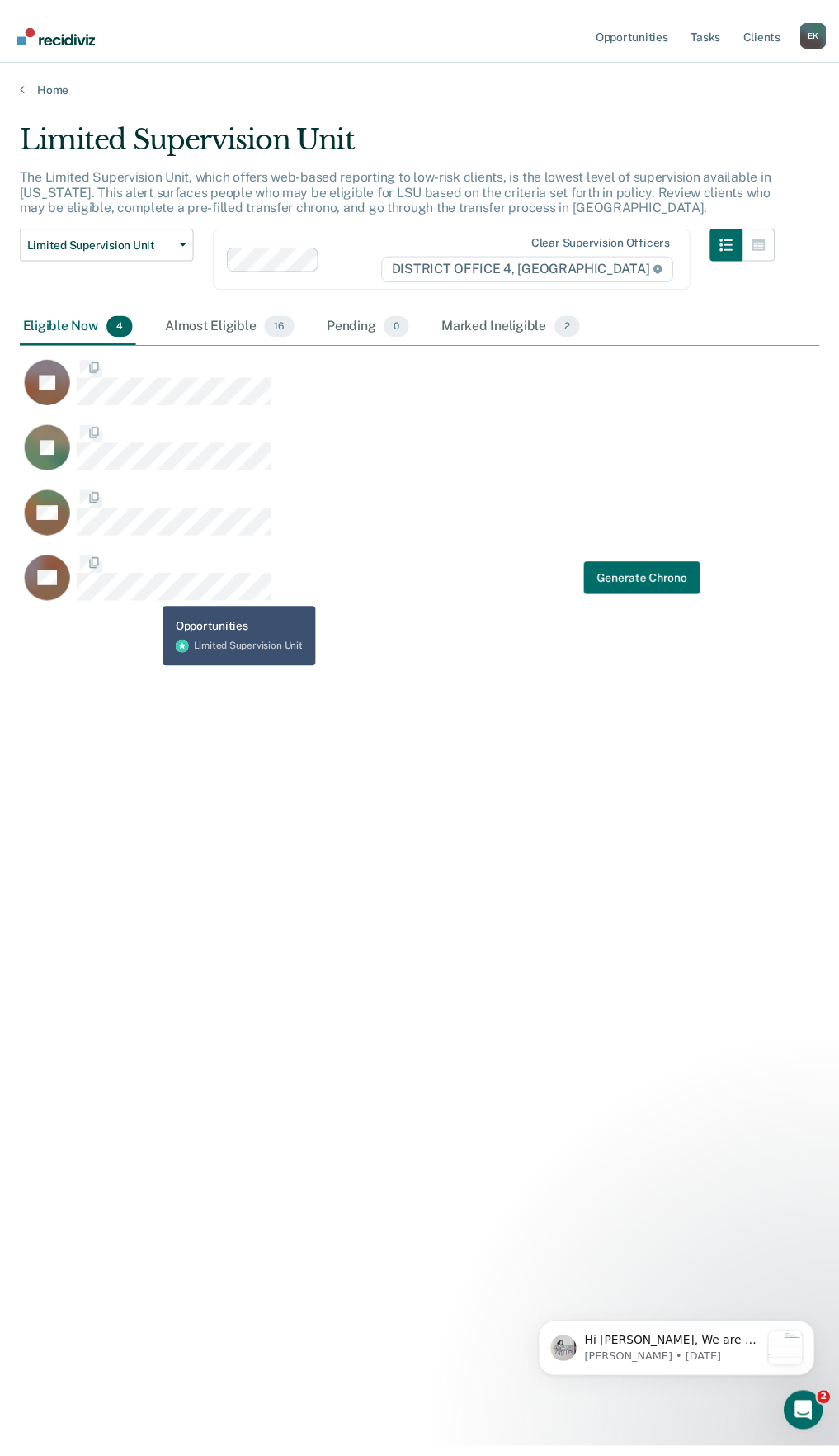
scroll to position [1206, 799]
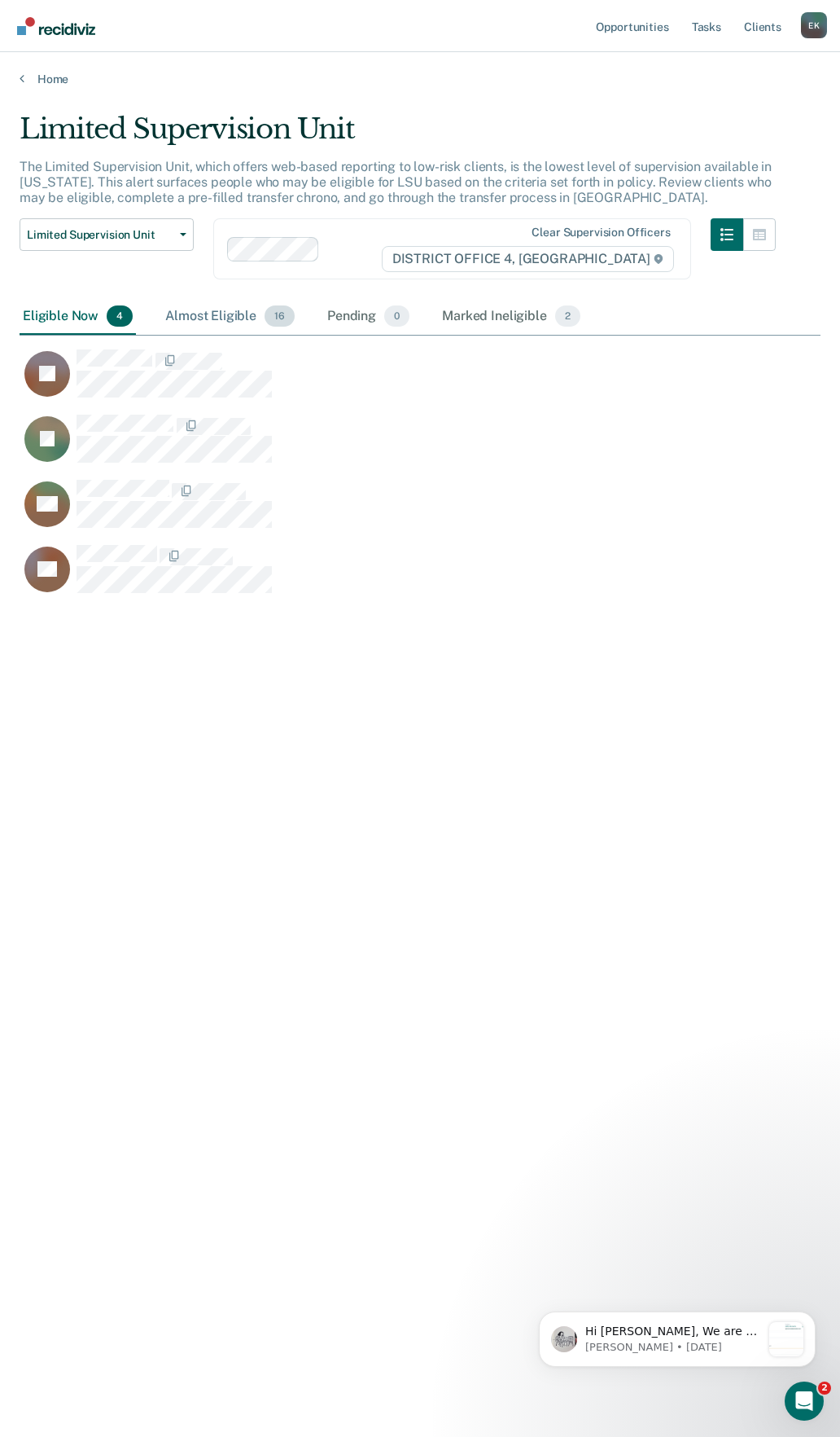
click at [220, 300] on div "Almost Eligible 16" at bounding box center [230, 316] width 136 height 36
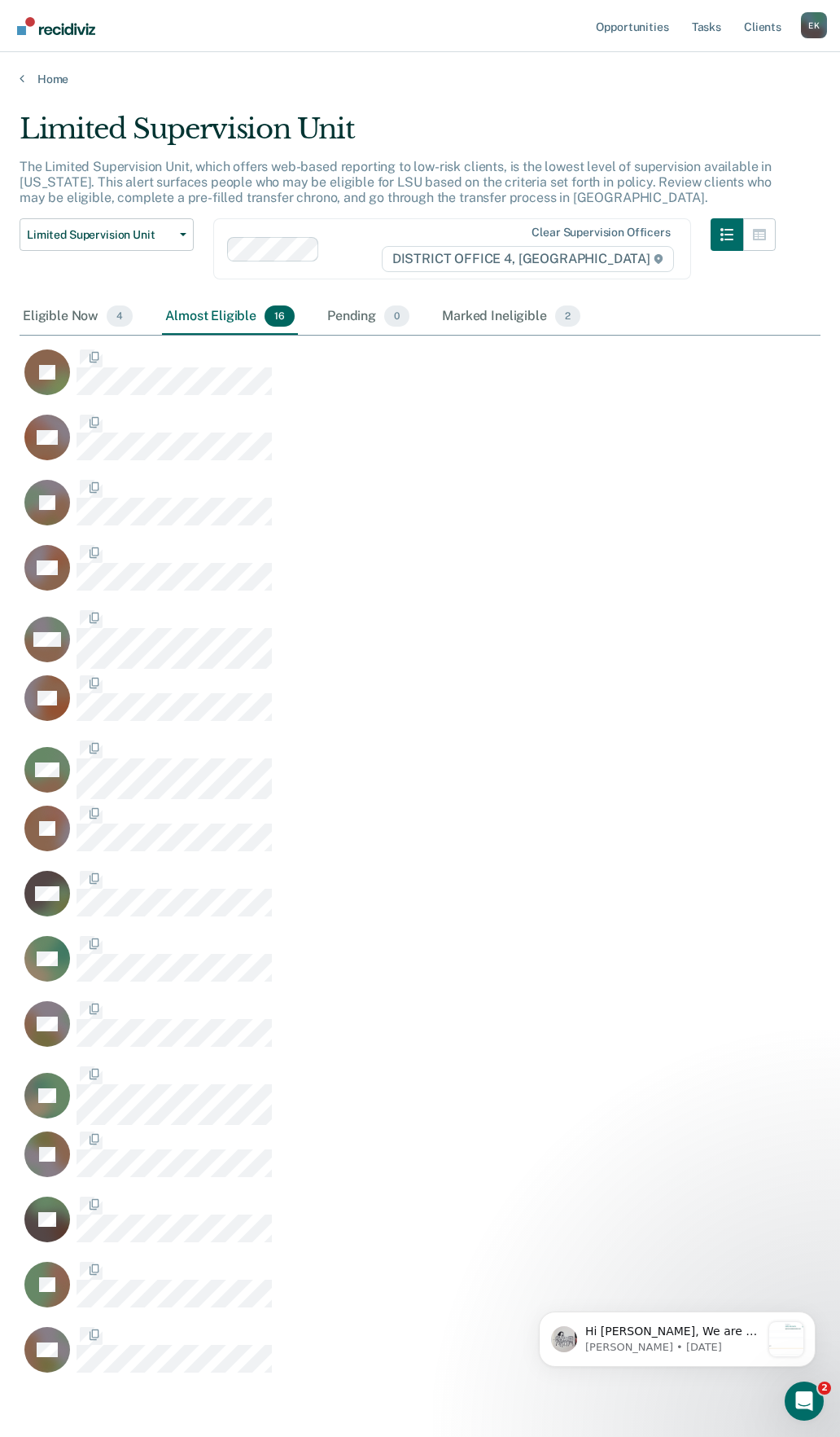
scroll to position [1261, 777]
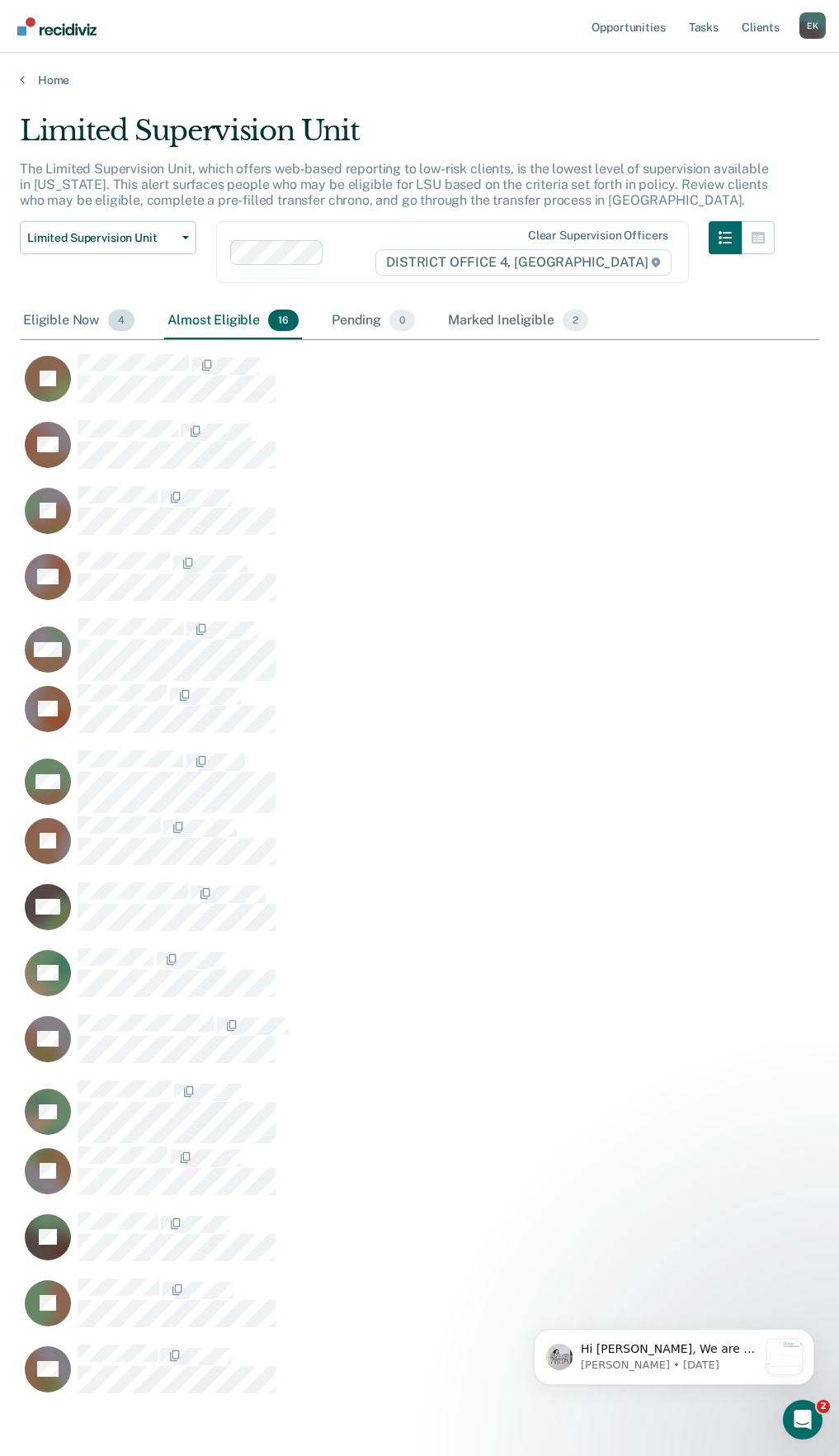
click at [109, 322] on span "4" at bounding box center [122, 320] width 26 height 22
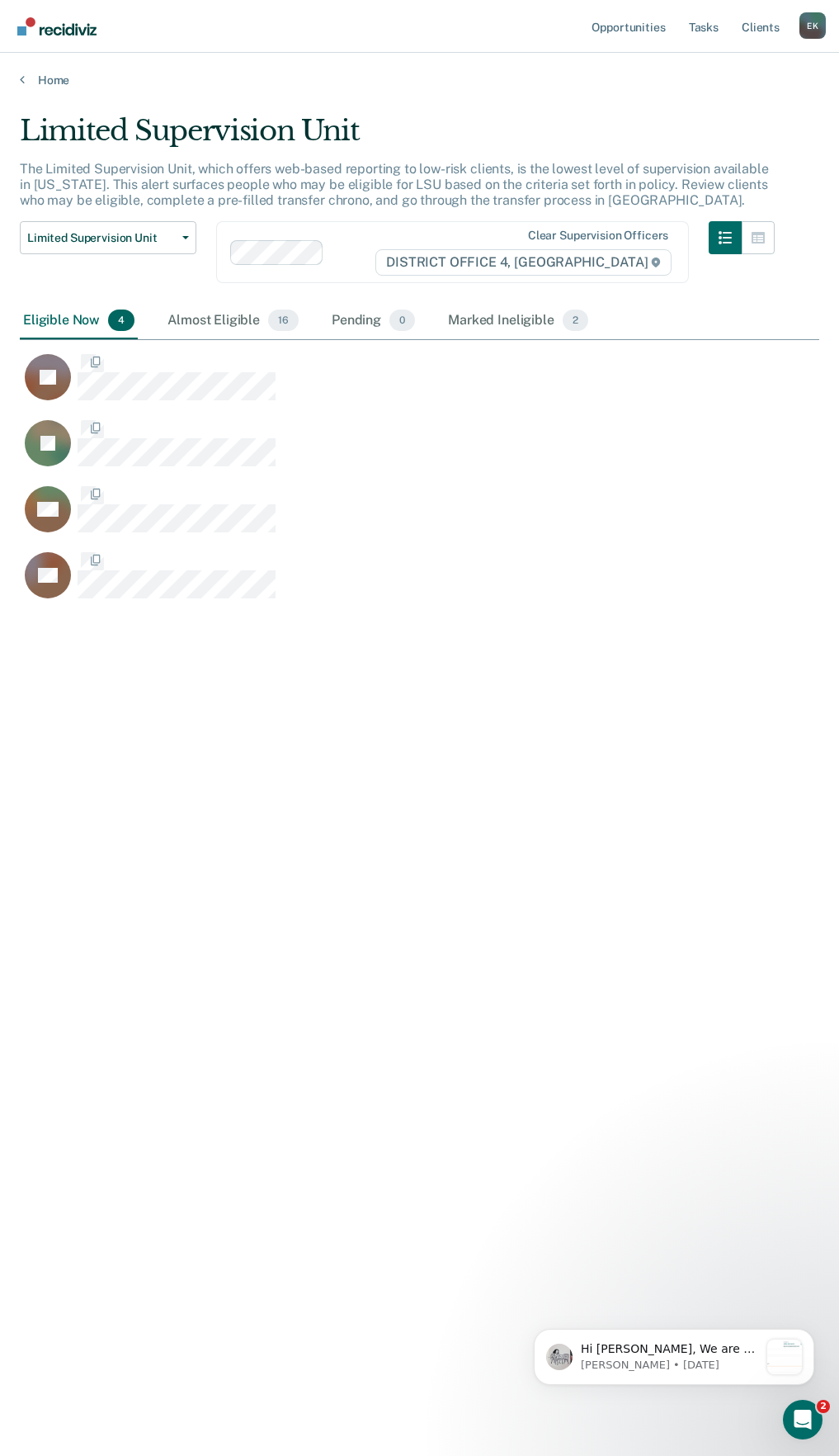
scroll to position [13, 13]
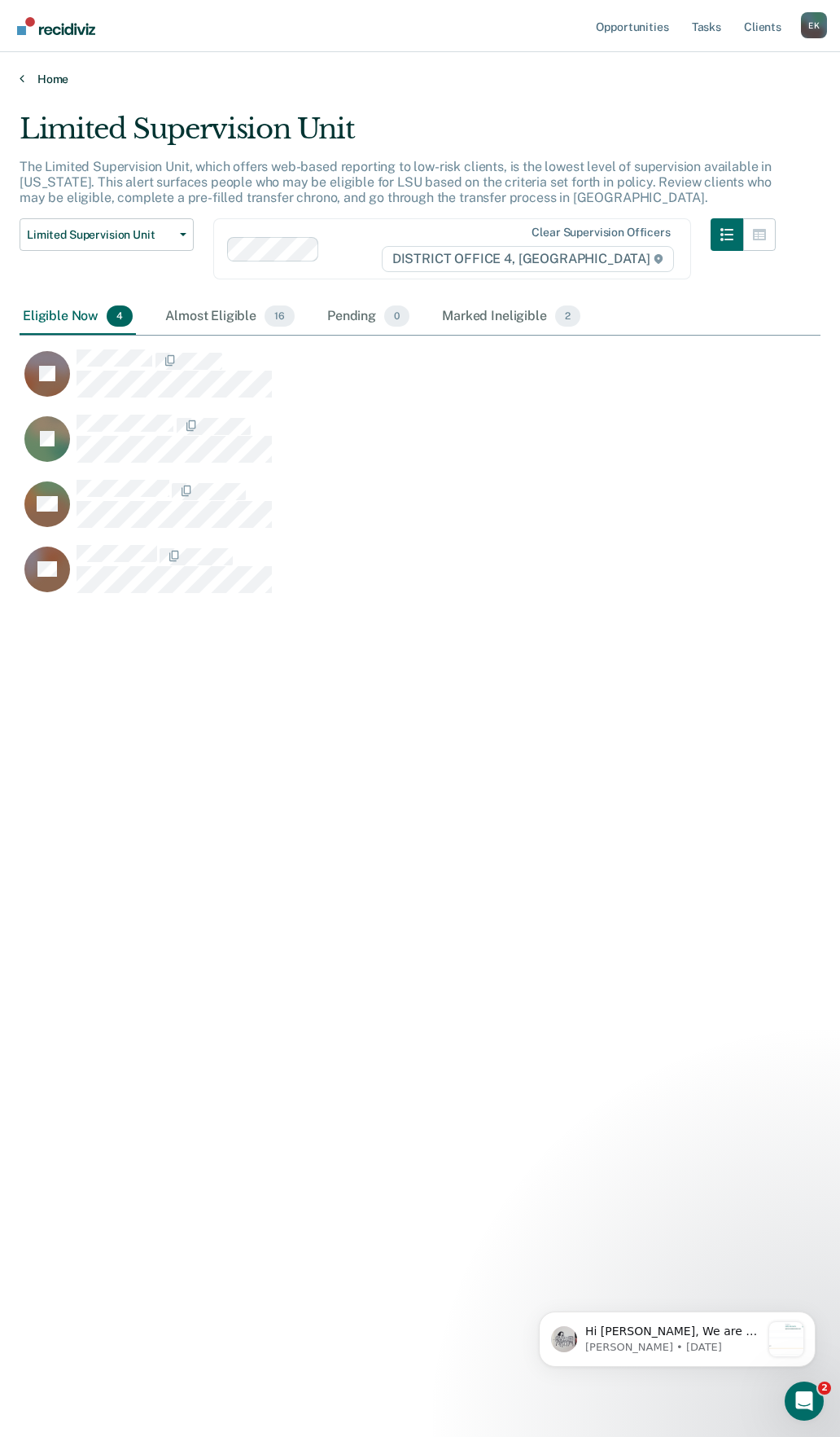
click at [28, 78] on link "Home" at bounding box center [420, 79] width 801 height 15
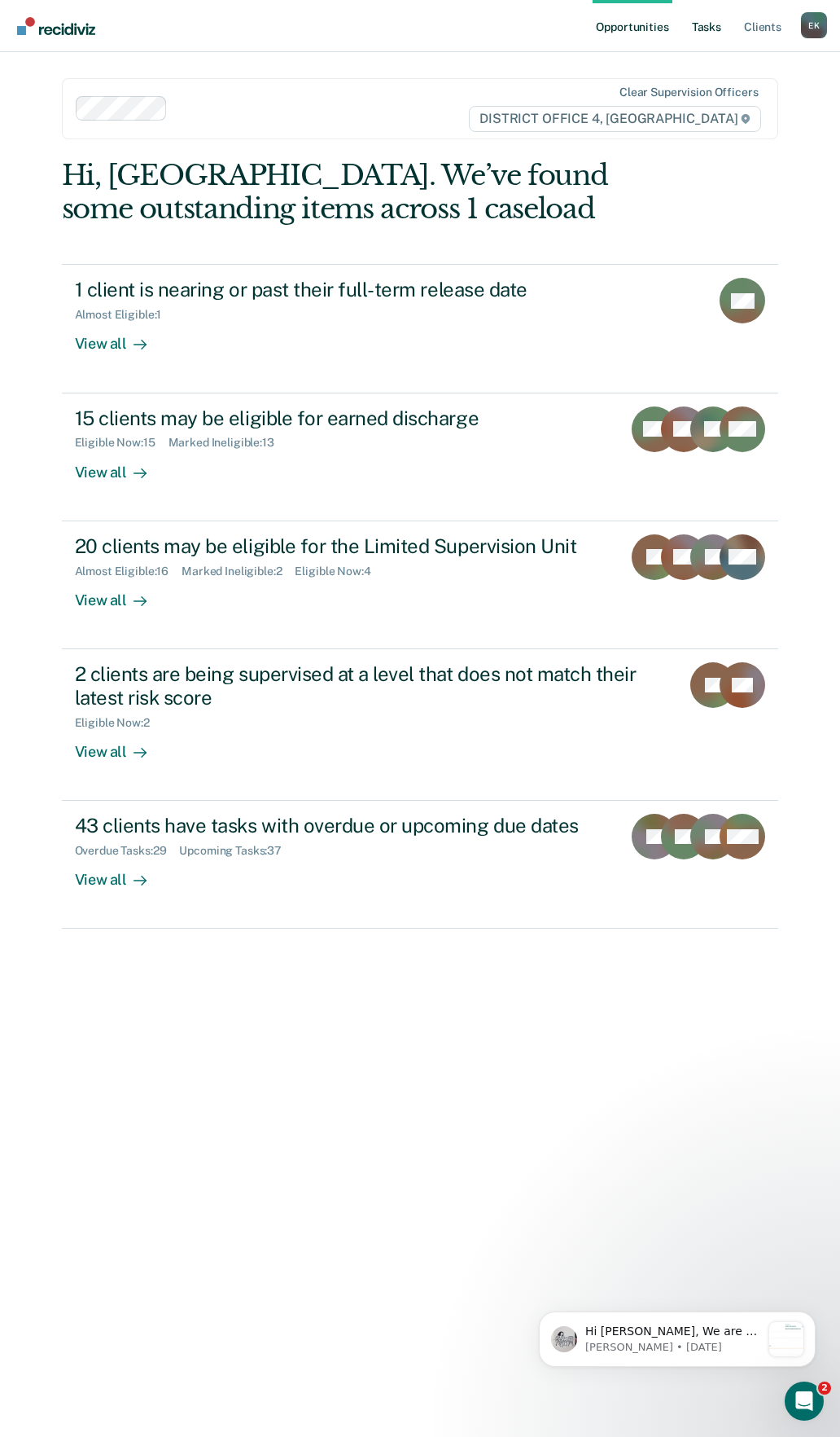
click at [702, 36] on link "Tasks" at bounding box center [707, 26] width 36 height 52
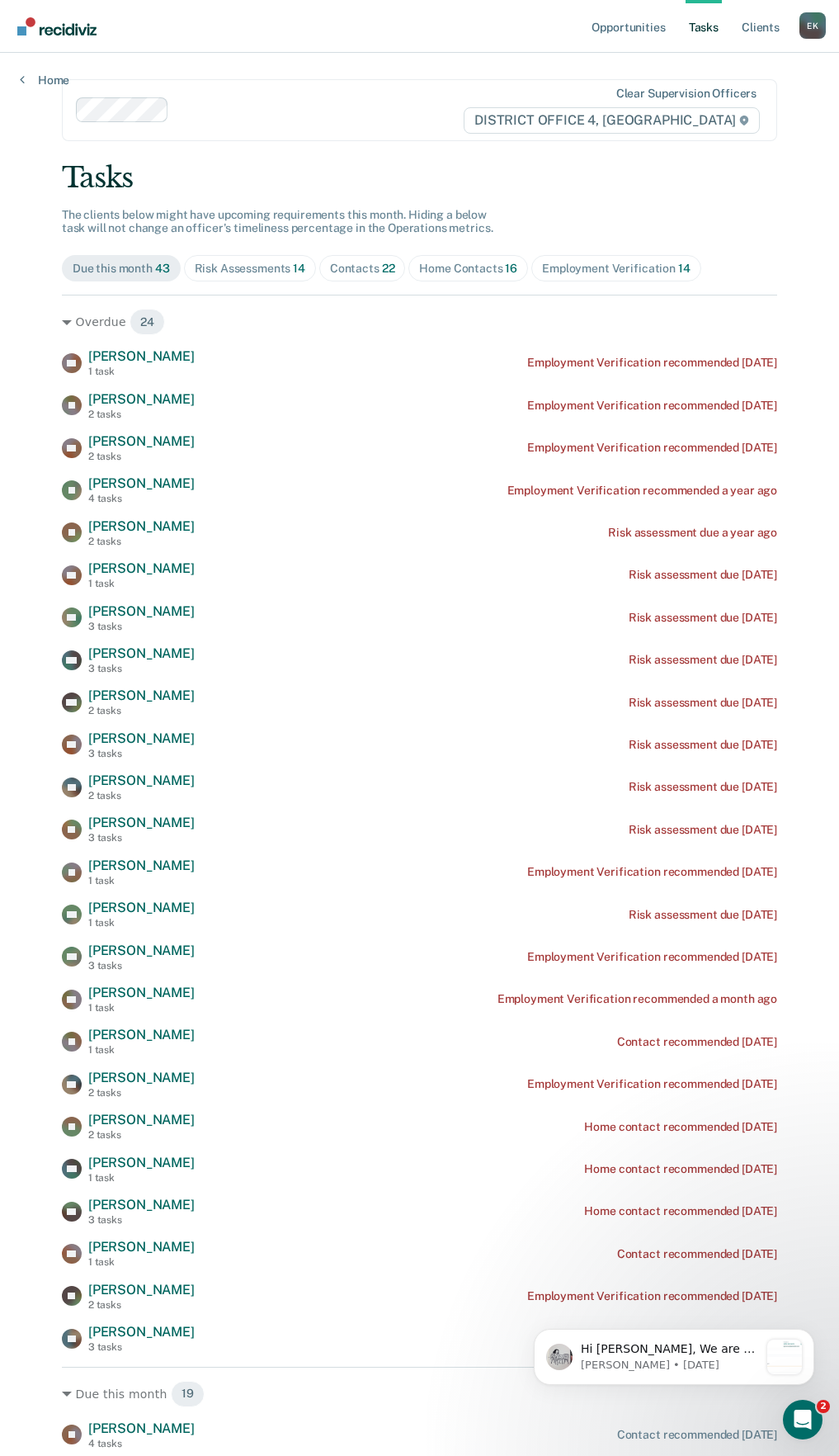
click at [197, 281] on span "Risk Assessments 14" at bounding box center [250, 268] width 132 height 26
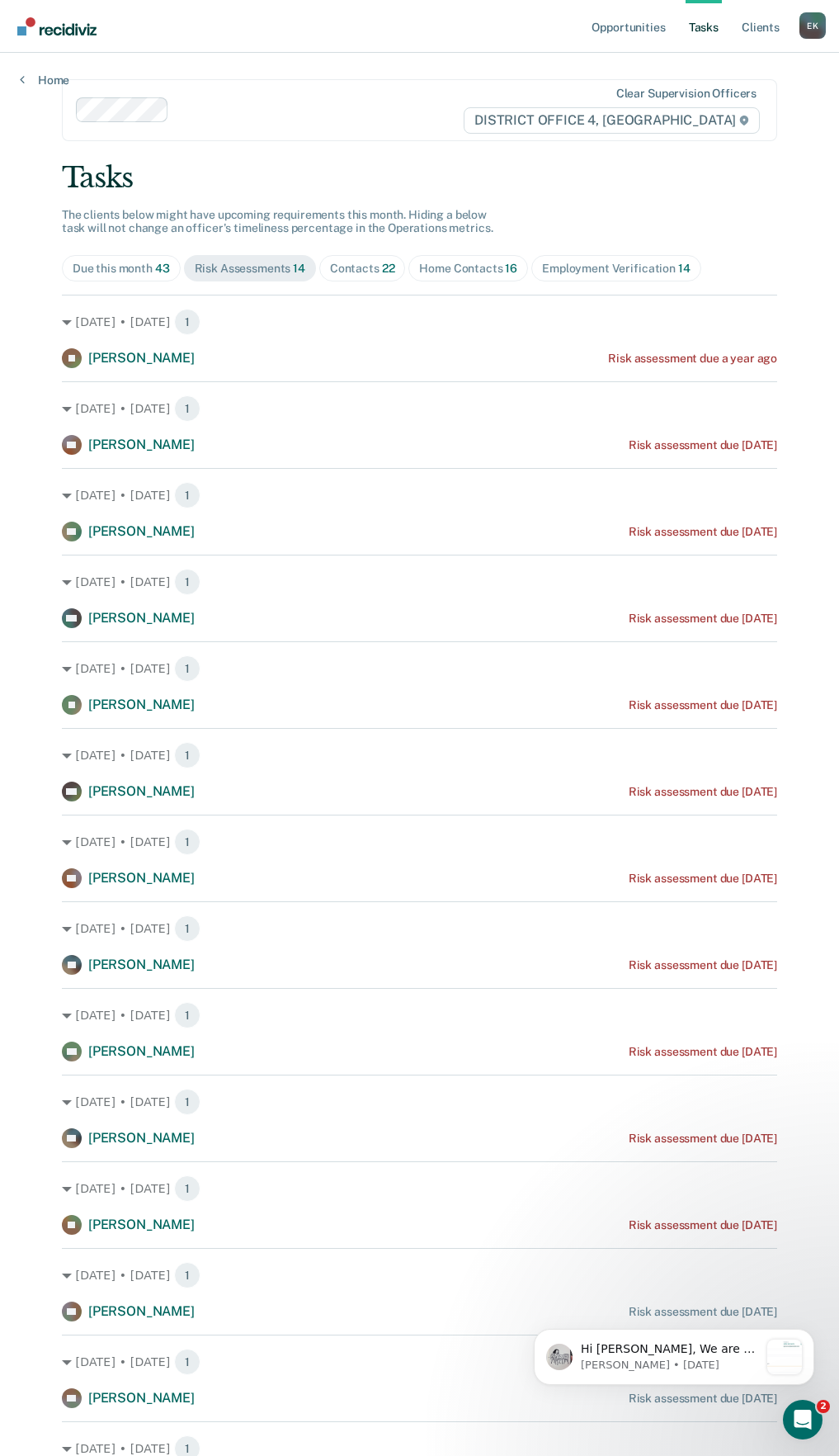
click at [463, 264] on div "Home Contacts 16" at bounding box center [469, 268] width 98 height 14
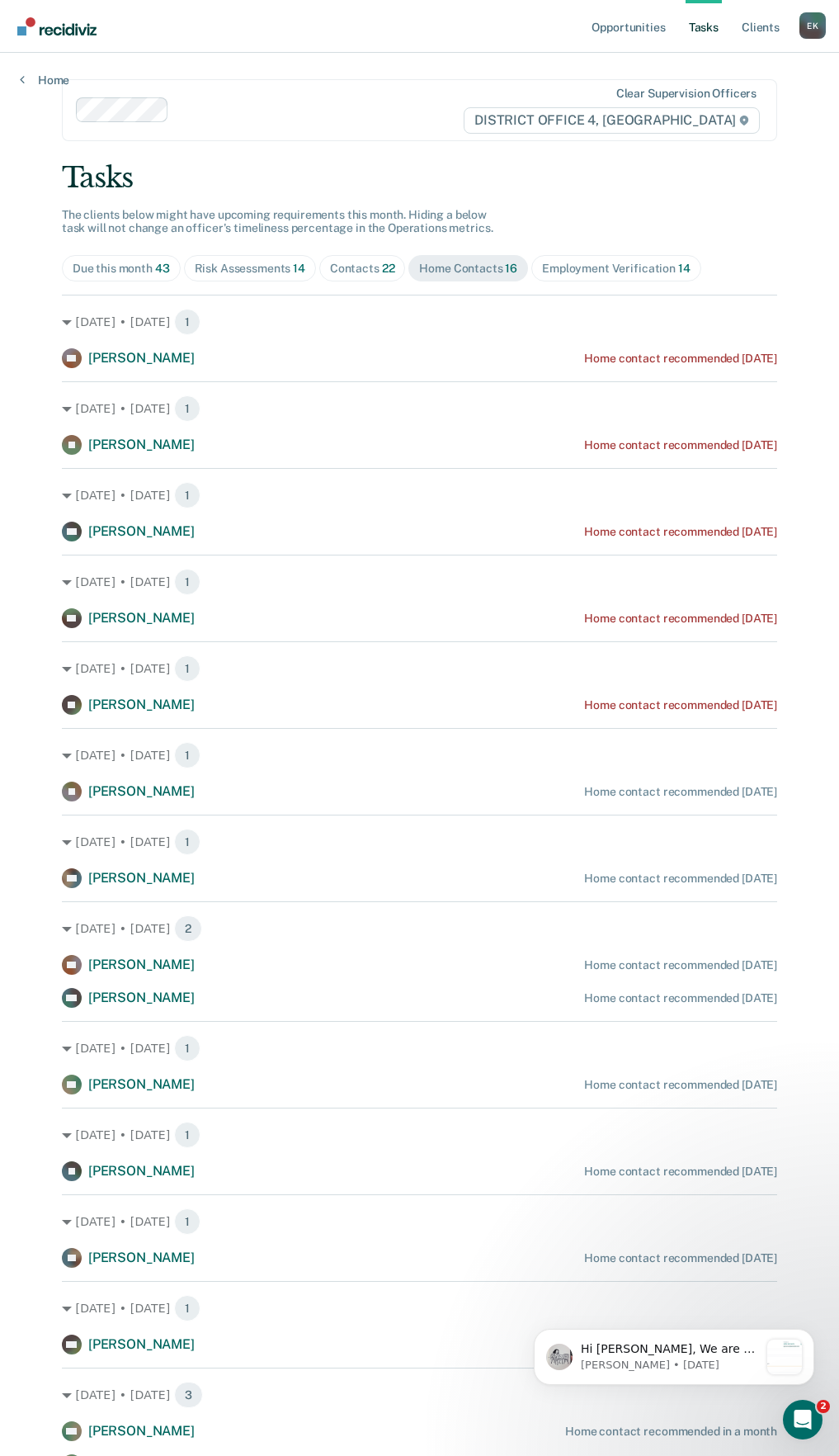
click at [571, 266] on div "Employment Verification 14" at bounding box center [616, 268] width 148 height 14
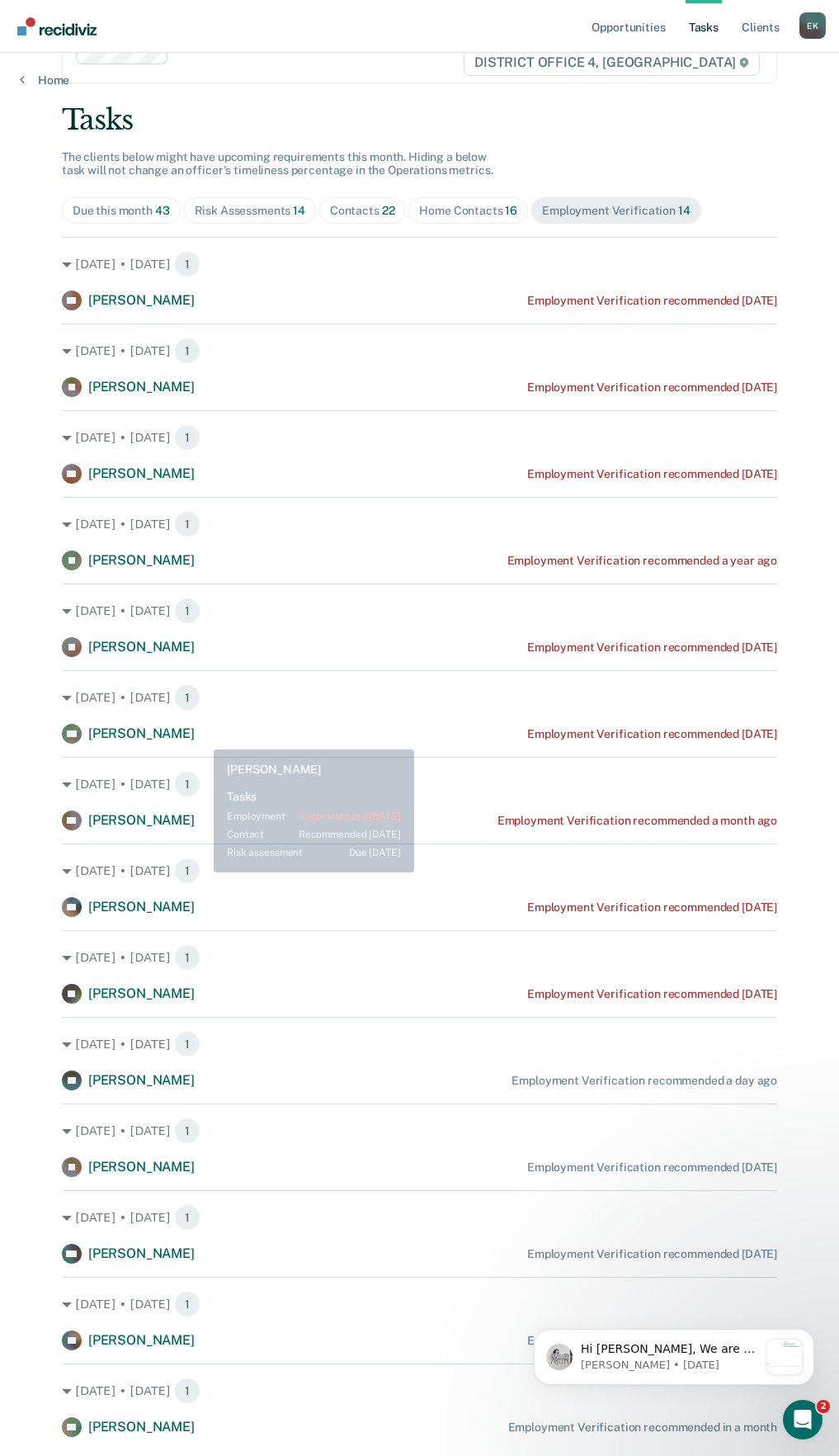
scroll to position [105, 0]
